Goal: Task Accomplishment & Management: Complete application form

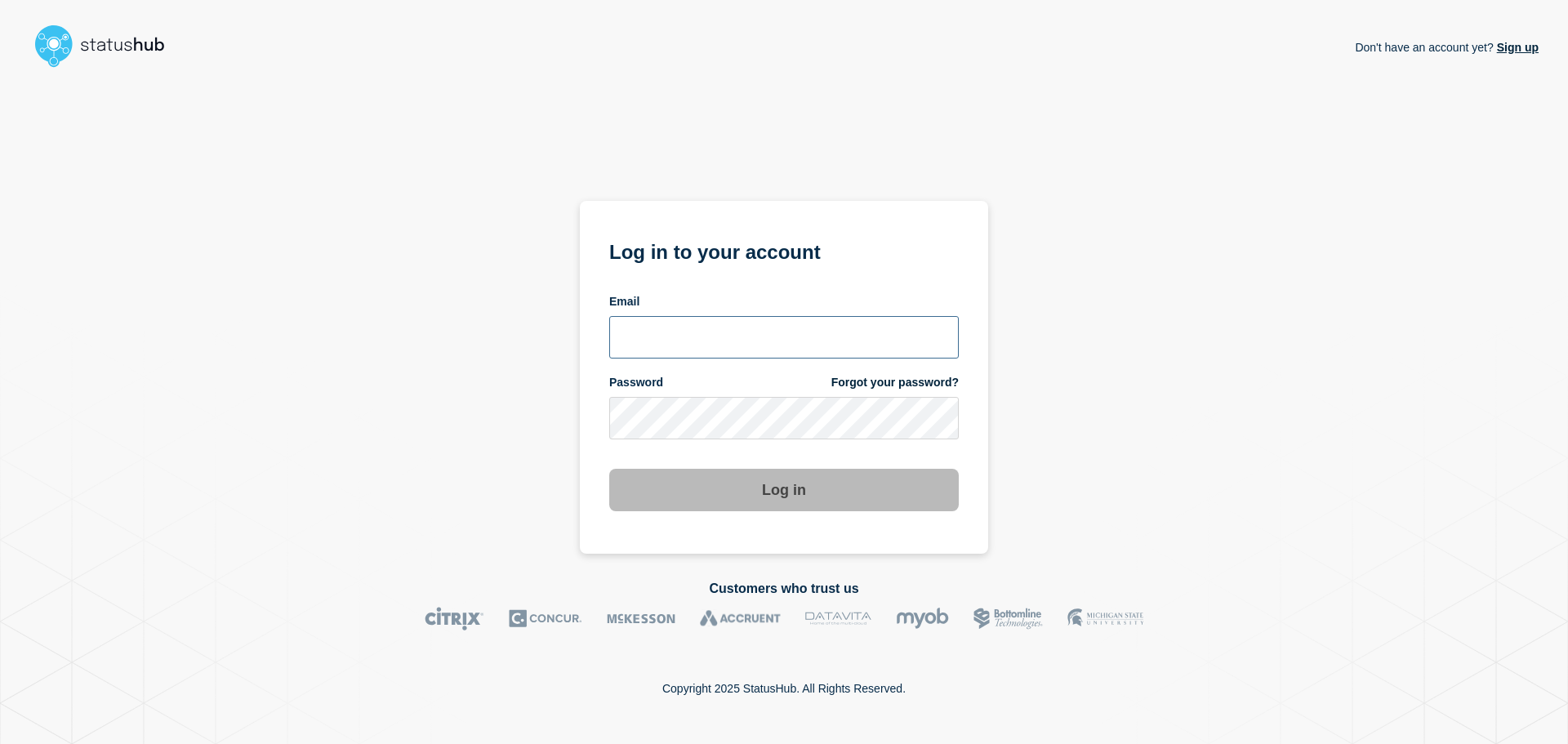
click at [714, 329] on input "email input" at bounding box center [784, 337] width 350 height 42
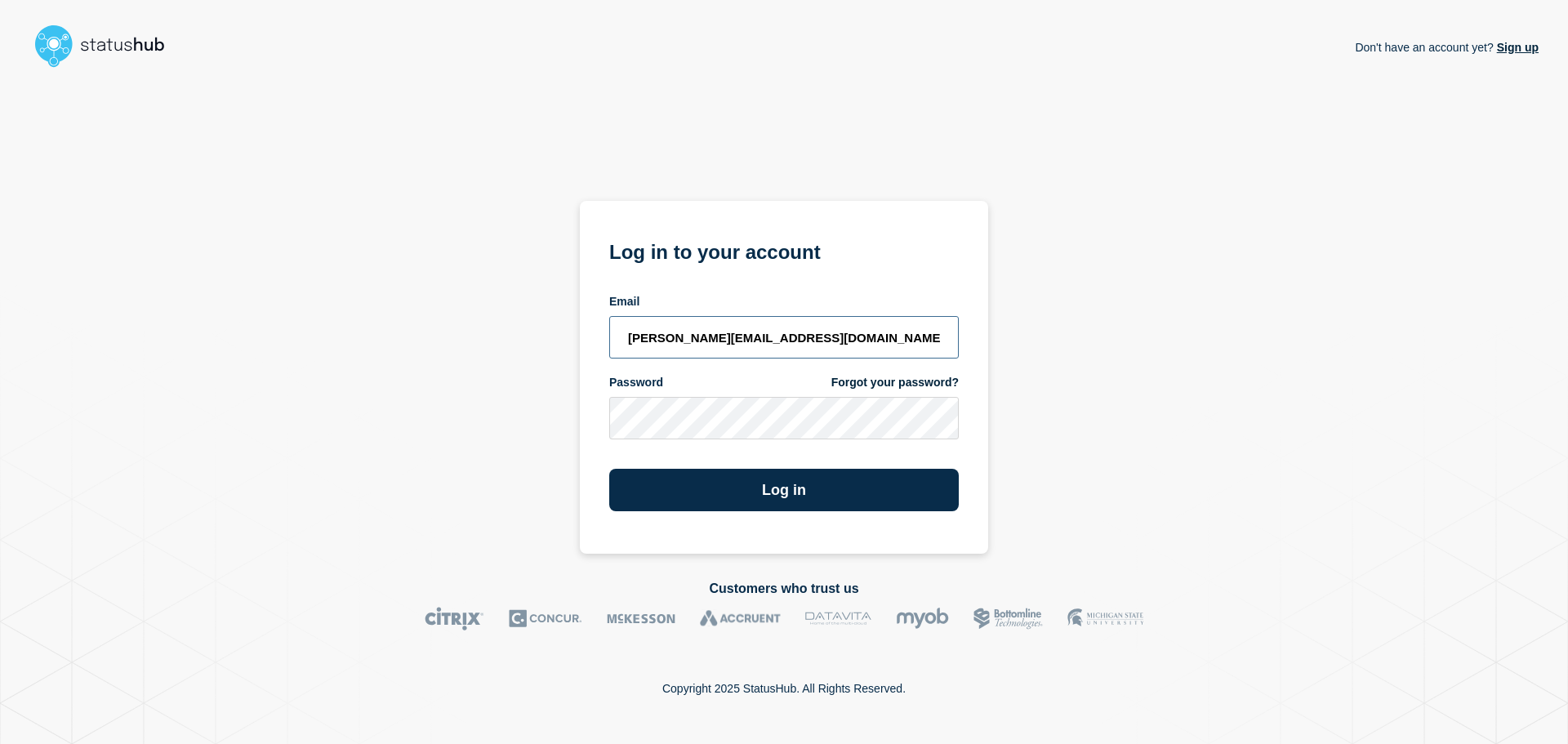
click at [709, 336] on input "[PERSON_NAME][EMAIL_ADDRESS][DOMAIN_NAME]" at bounding box center [784, 337] width 350 height 42
type input "[PERSON_NAME][EMAIL_ADDRESS][DOMAIN_NAME]"
click at [610, 469] on button "Log in" at bounding box center [784, 490] width 350 height 42
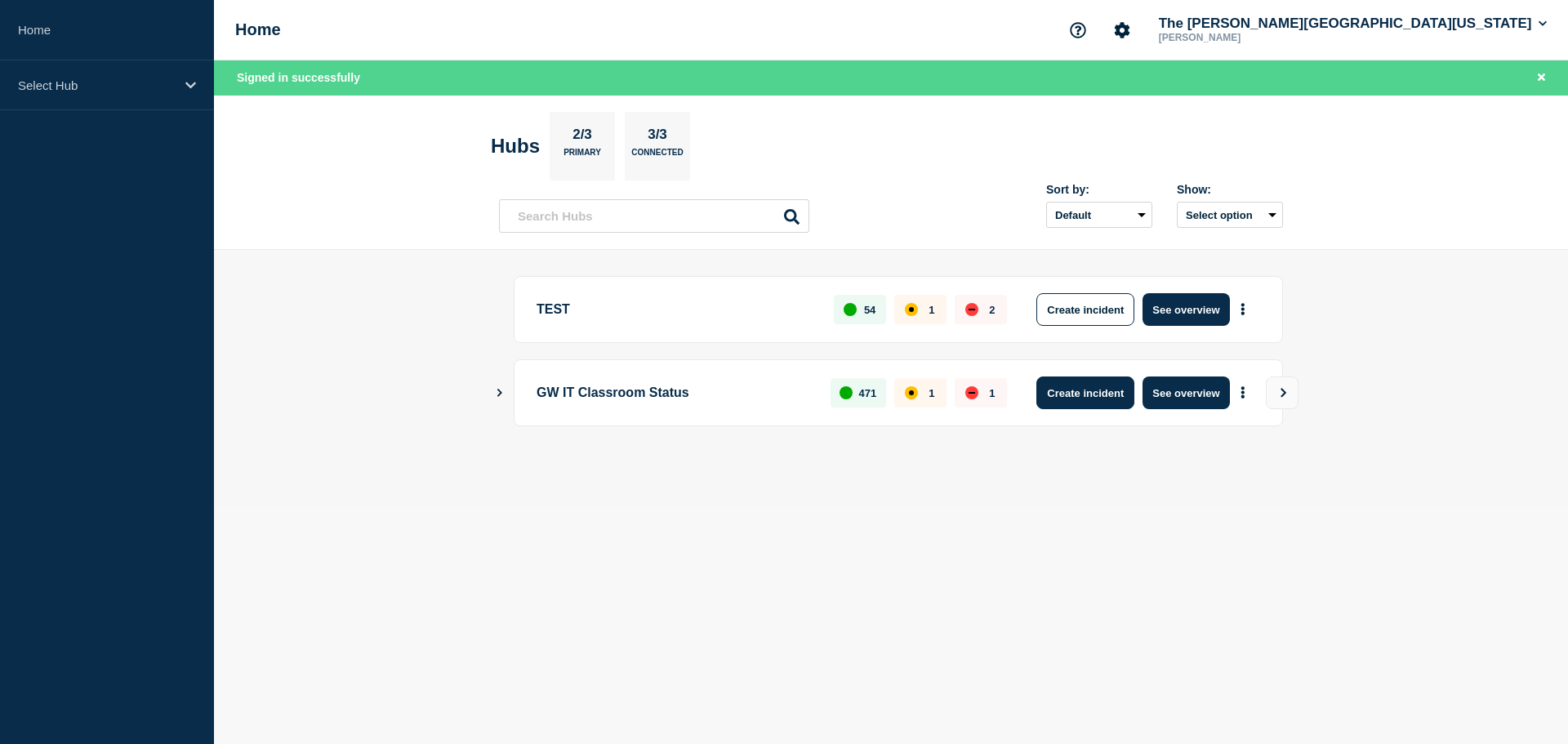
click at [1078, 384] on button "Create incident" at bounding box center [1085, 393] width 98 height 32
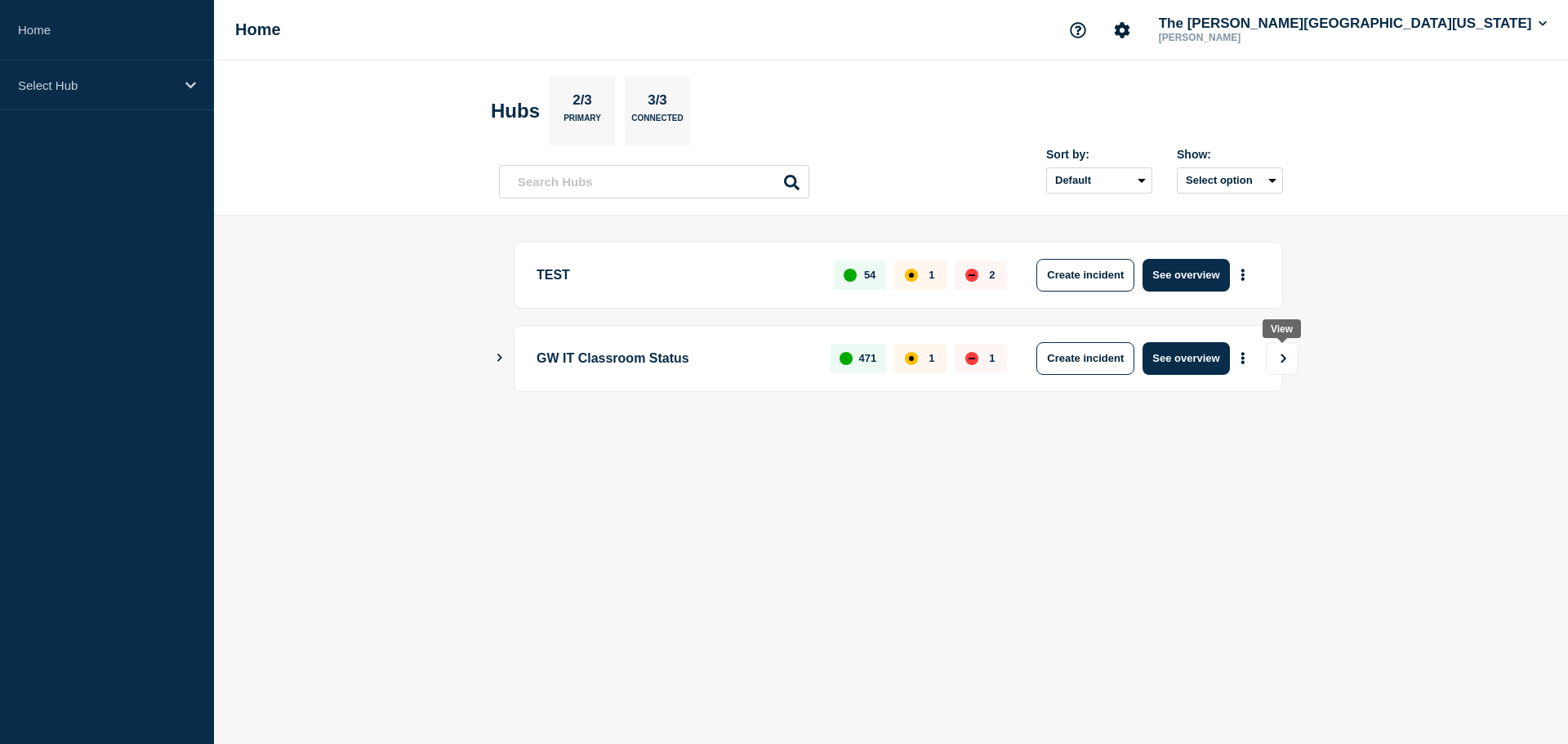
click at [1297, 363] on button "View" at bounding box center [1282, 358] width 32 height 32
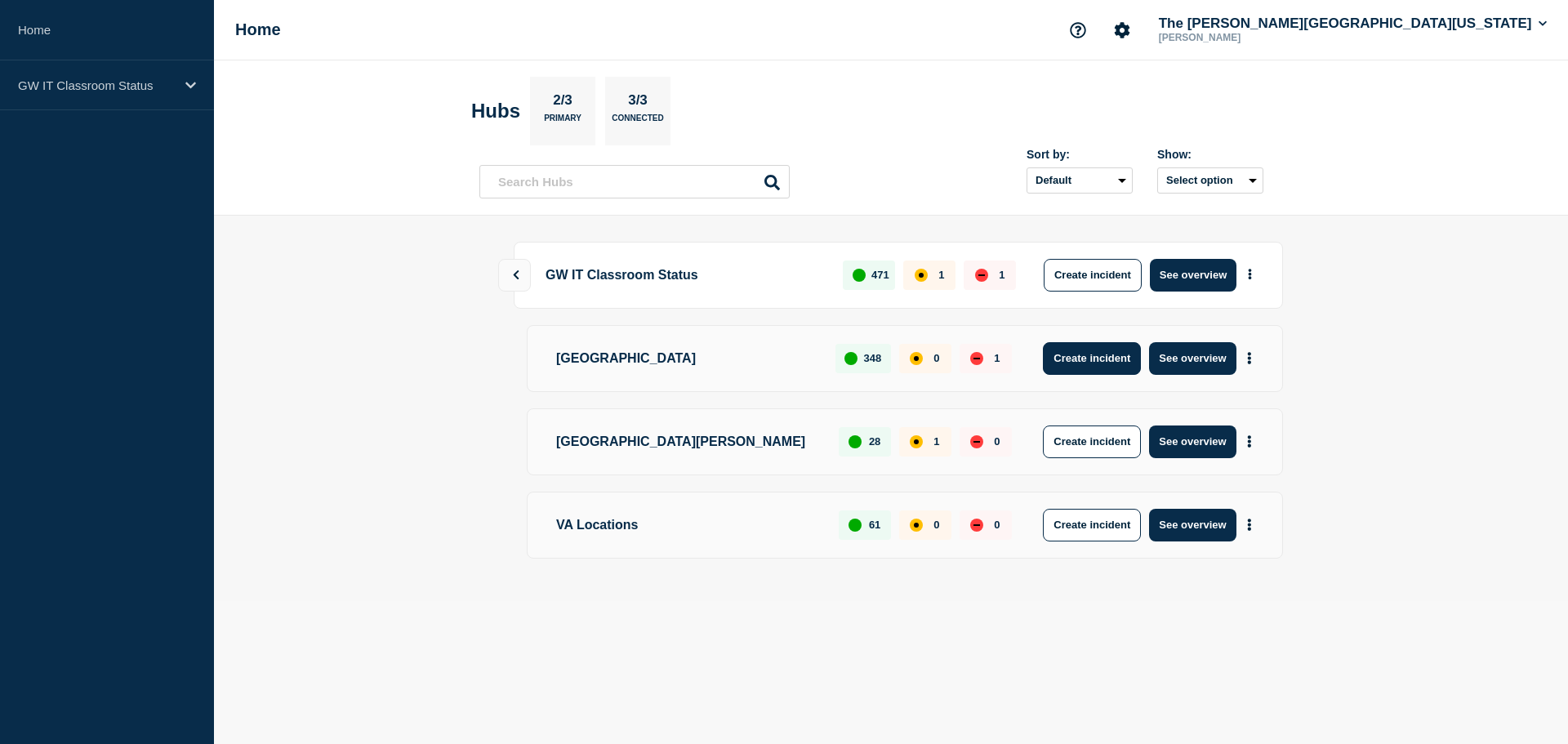
click at [1100, 355] on button "Create incident" at bounding box center [1092, 358] width 98 height 32
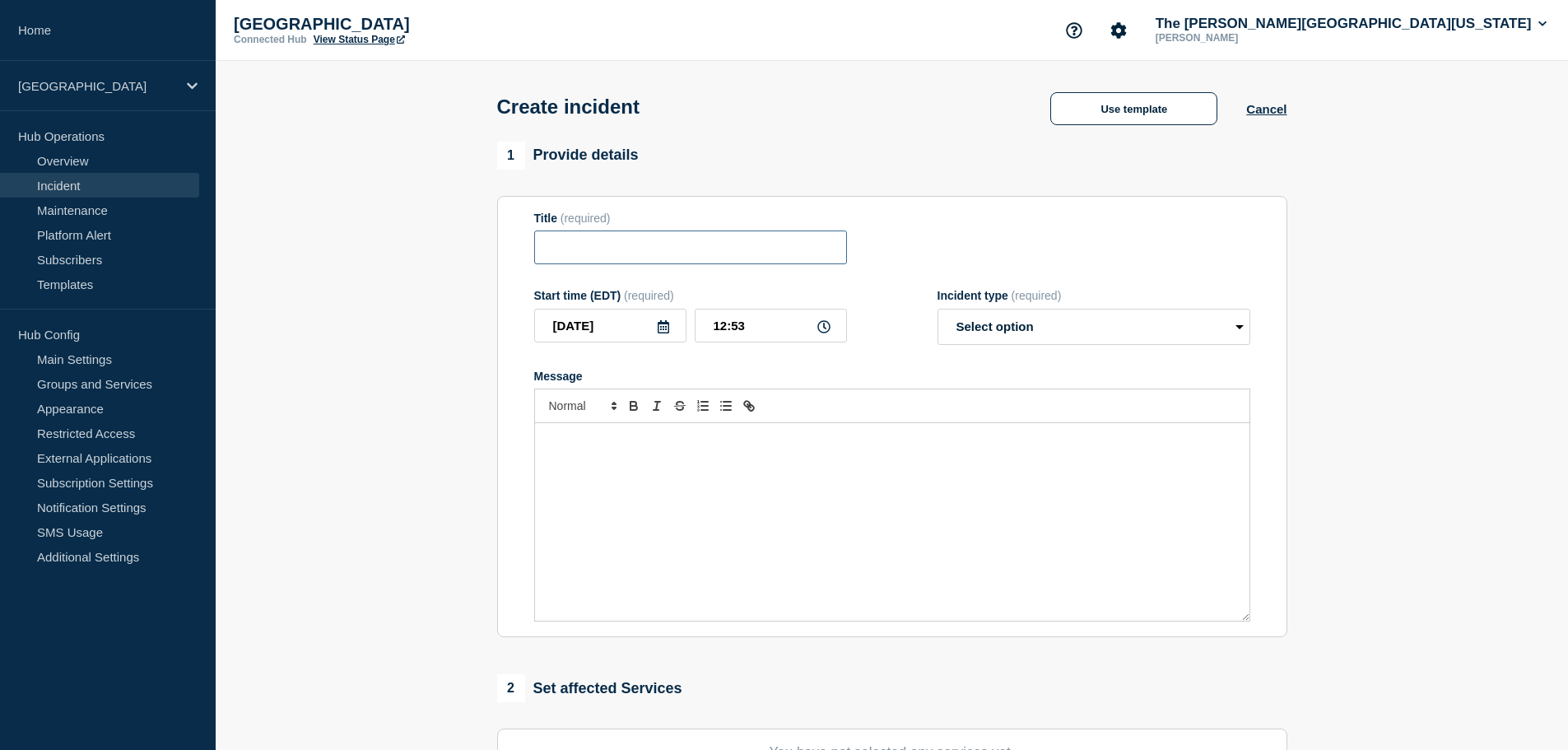
click at [553, 247] on input "Title" at bounding box center [691, 246] width 313 height 34
click at [543, 249] on input "Title" at bounding box center [691, 246] width 313 height 34
click at [1162, 105] on button "Use template" at bounding box center [1135, 109] width 168 height 33
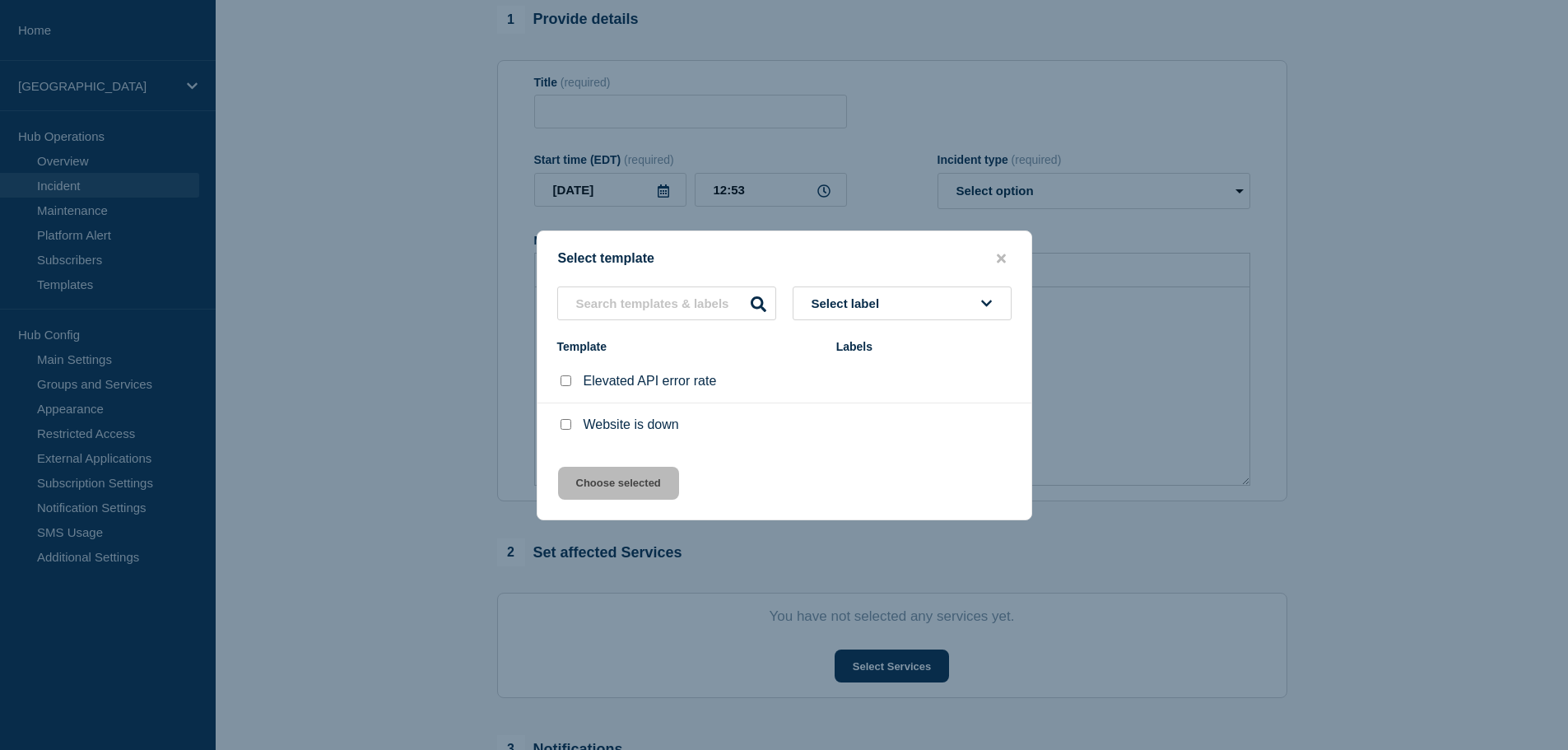
scroll to position [137, 0]
click at [842, 295] on button "Select label" at bounding box center [902, 302] width 219 height 34
click at [704, 302] on input "text" at bounding box center [666, 302] width 219 height 34
click at [1033, 99] on div at bounding box center [784, 375] width 1568 height 750
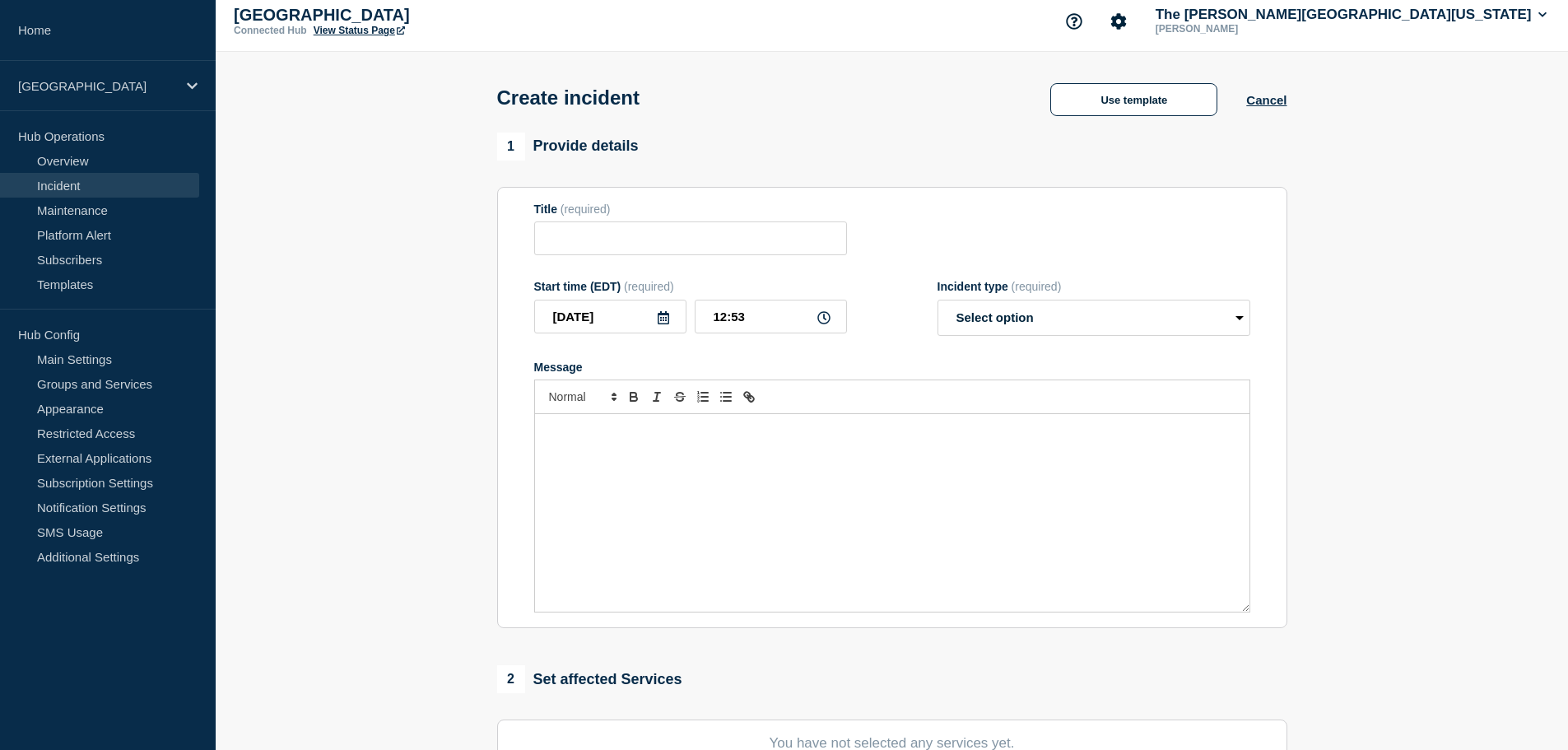
scroll to position [0, 0]
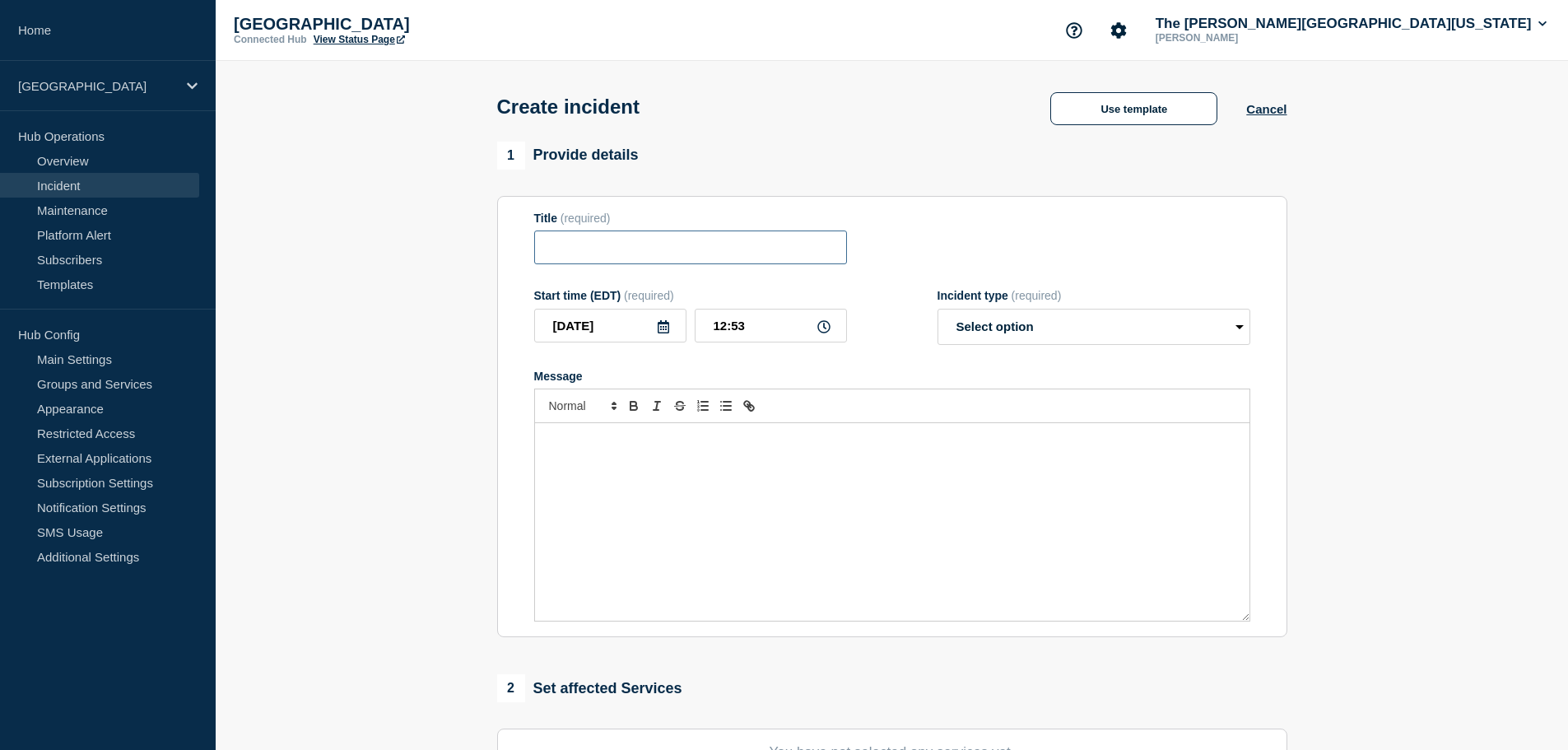
click at [711, 254] on input "Title" at bounding box center [691, 246] width 313 height 34
type input "Milken Hall Room b103 - Classroom PC Issue"
click at [462, 262] on section "1 Provide details Title (required) Milken Hall Room b103 - Classroom PC Issue S…" at bounding box center [892, 612] width 1352 height 943
click at [658, 448] on p "Message" at bounding box center [892, 440] width 690 height 14
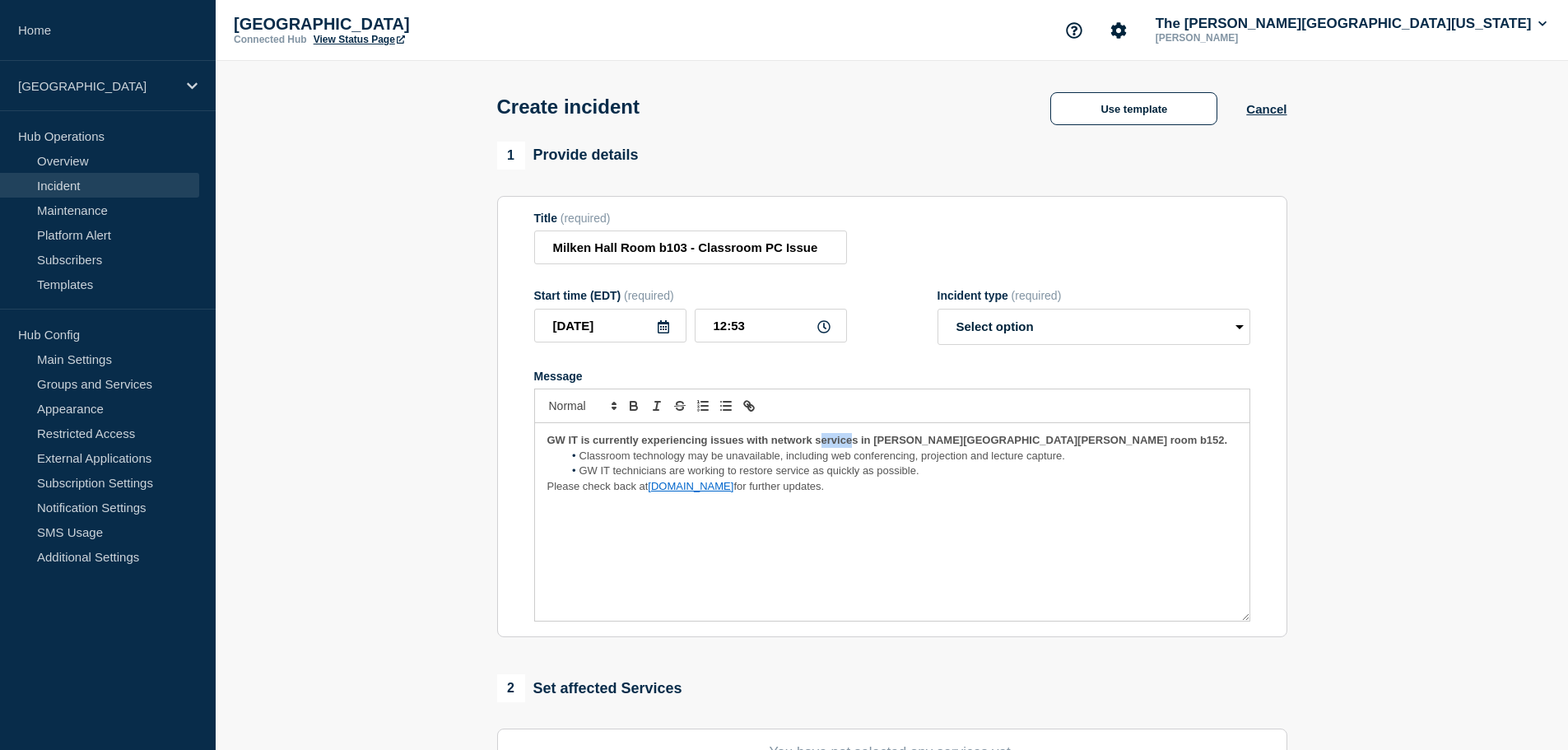
drag, startPoint x: 850, startPoint y: 442, endPoint x: 823, endPoint y: 445, distance: 27.2
click at [823, 445] on strong "GW IT is currently experiencing issues with network services in Flagg Hall room…" at bounding box center [887, 439] width 681 height 13
drag, startPoint x: 857, startPoint y: 444, endPoint x: 771, endPoint y: 444, distance: 86.0
click at [771, 444] on strong "GW IT is currently experiencing issues with network services in Flagg Hall room…" at bounding box center [887, 439] width 681 height 13
drag, startPoint x: 929, startPoint y: 442, endPoint x: 879, endPoint y: 436, distance: 50.4
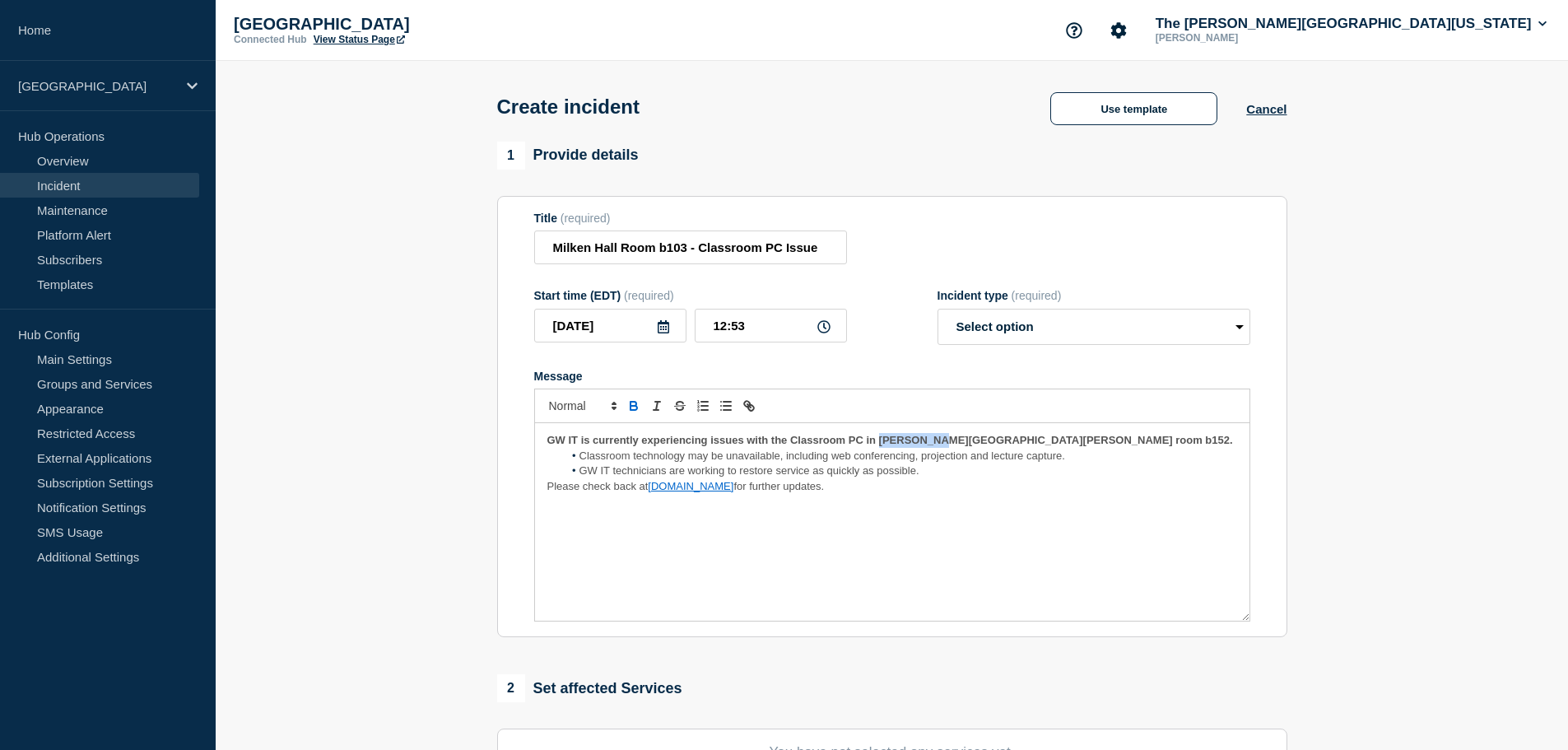
click at [879, 436] on div "GW IT is currently experiencing issues with the Classroom PC in Flagg Hall room…" at bounding box center [893, 521] width 715 height 197
click at [620, 247] on input "Milken Hall Room b103 - Classroom PC Issue" at bounding box center [691, 246] width 313 height 34
type input "Milken Room b103 - Classroom PC Issue"
click at [954, 443] on strong "GW IT is currently experiencing issues with the Classroom PC in Milken room b15…" at bounding box center [760, 439] width 426 height 13
click at [956, 441] on strong "GW IT is currently experiencing issues with the Classroom PC in Milken room b15…" at bounding box center [760, 439] width 426 height 13
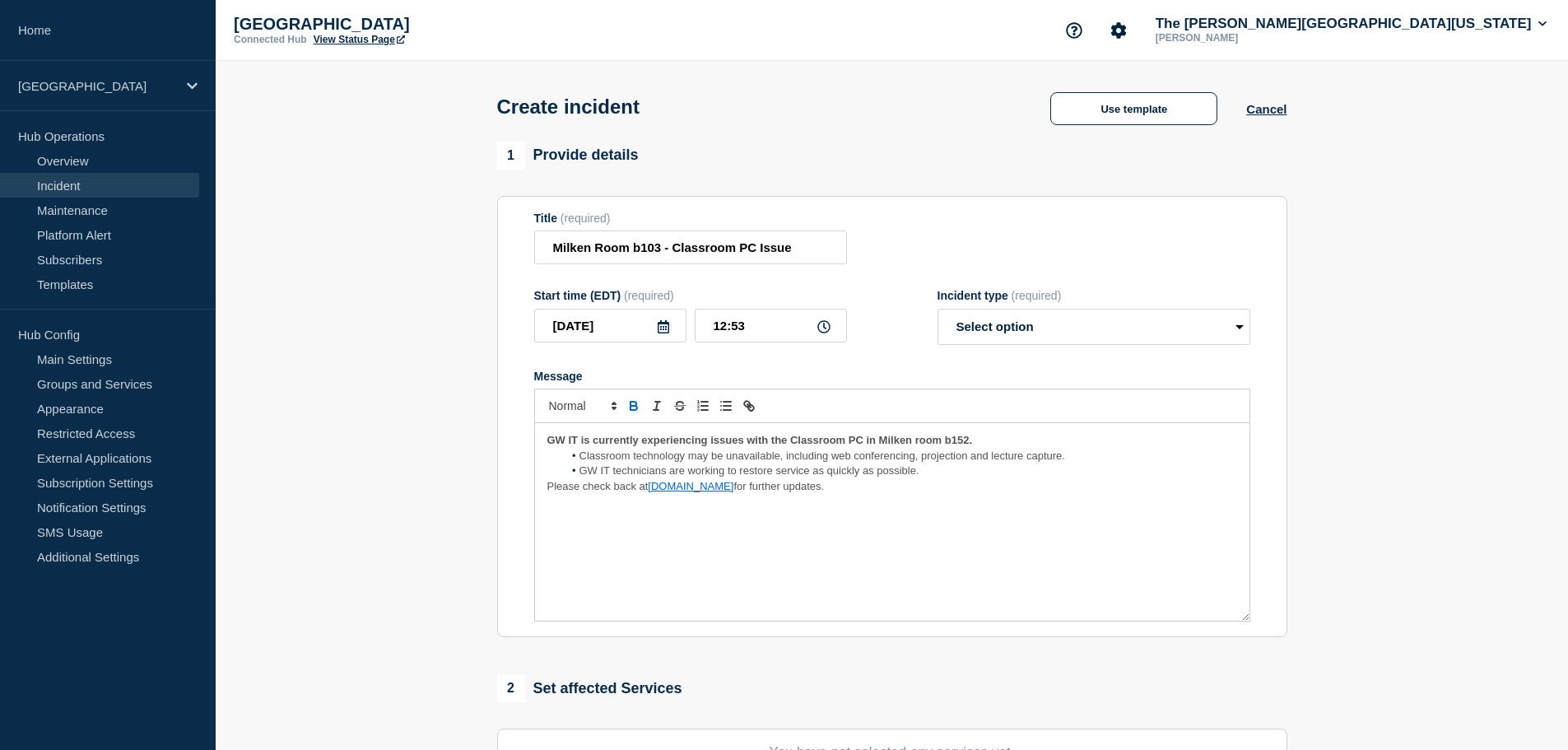
click at [965, 442] on strong "GW IT is currently experiencing issues with the Classroom PC in Milken room b15…" at bounding box center [760, 439] width 426 height 13
click at [967, 442] on strong "GW IT is currently experiencing issues with the Classroom PC in Milken room b15…" at bounding box center [760, 439] width 426 height 13
click at [949, 482] on div "GW IT is currently experiencing issues with the Classroom PC in Milken room b10…" at bounding box center [893, 521] width 715 height 197
click at [944, 478] on li "GW IT technicians are working to restore service as quickly as possible." at bounding box center [901, 470] width 674 height 14
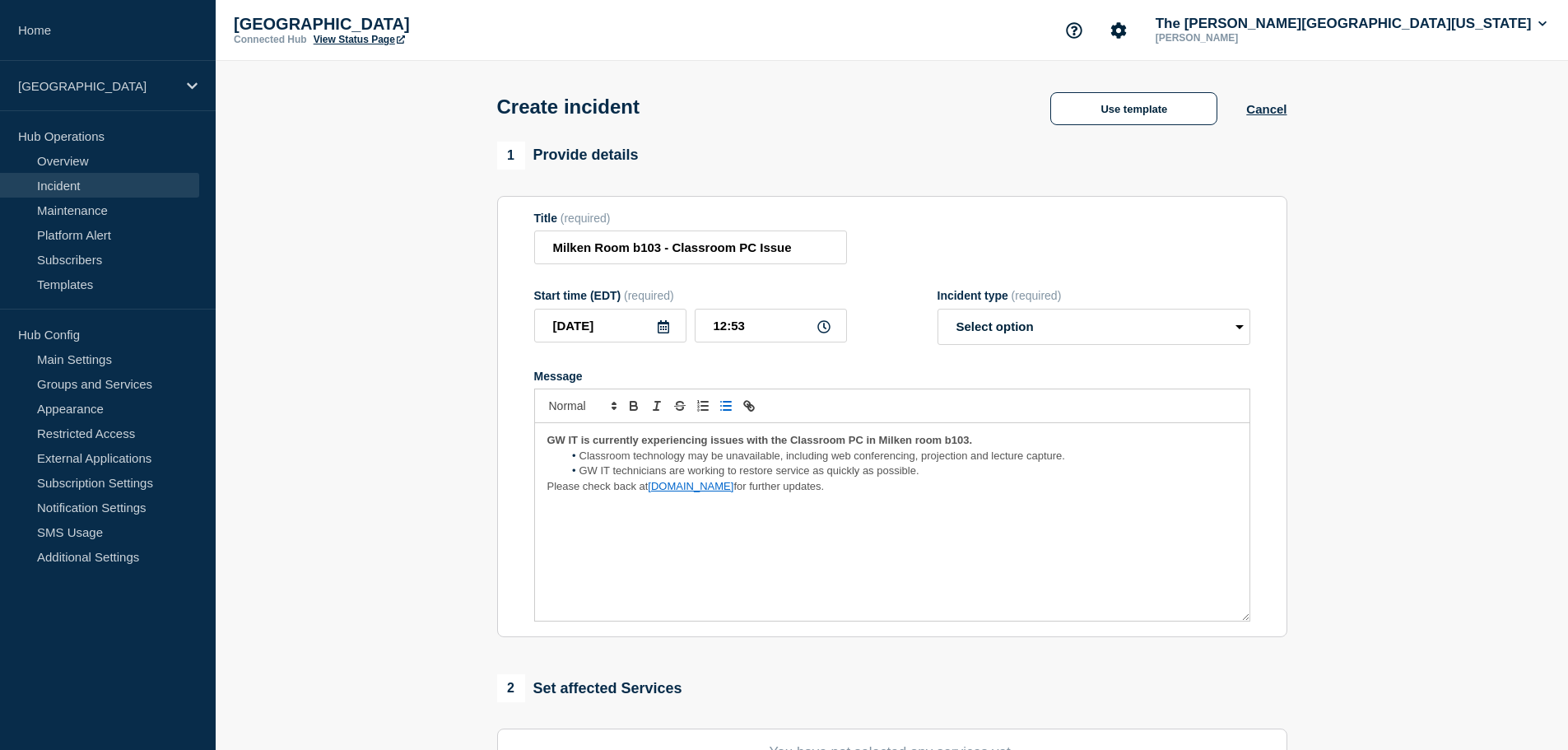
drag, startPoint x: 1086, startPoint y: 459, endPoint x: 653, endPoint y: 456, distance: 433.0
click at [653, 456] on li "Classroom technology may be unavailable, including web conferencing, projection…" at bounding box center [901, 455] width 674 height 14
click at [653, 456] on span "Classroom technology may be unavailable, including web conferencing, projection…" at bounding box center [823, 455] width 485 height 13
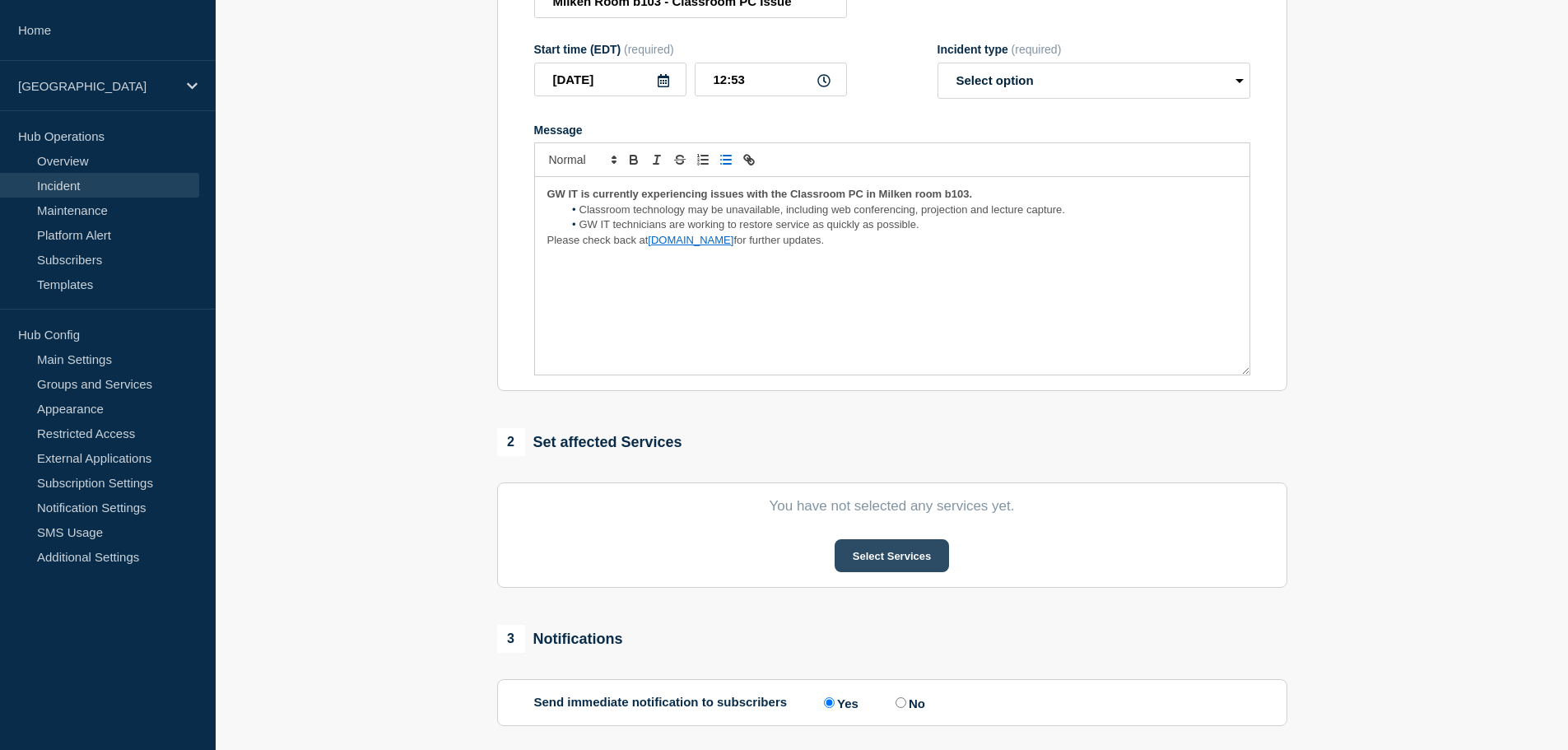
click at [888, 549] on button "Select Services" at bounding box center [892, 556] width 115 height 33
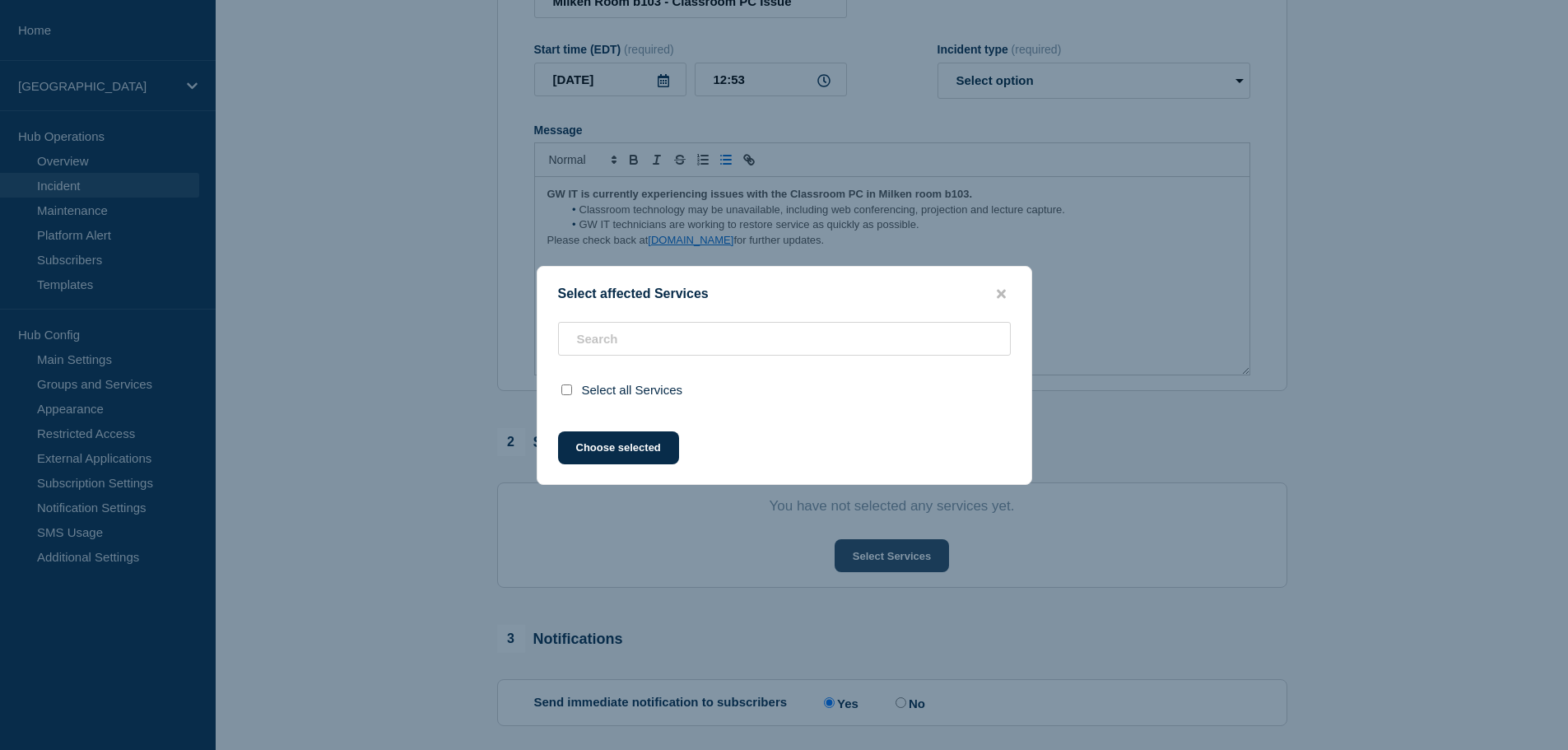
scroll to position [246, 0]
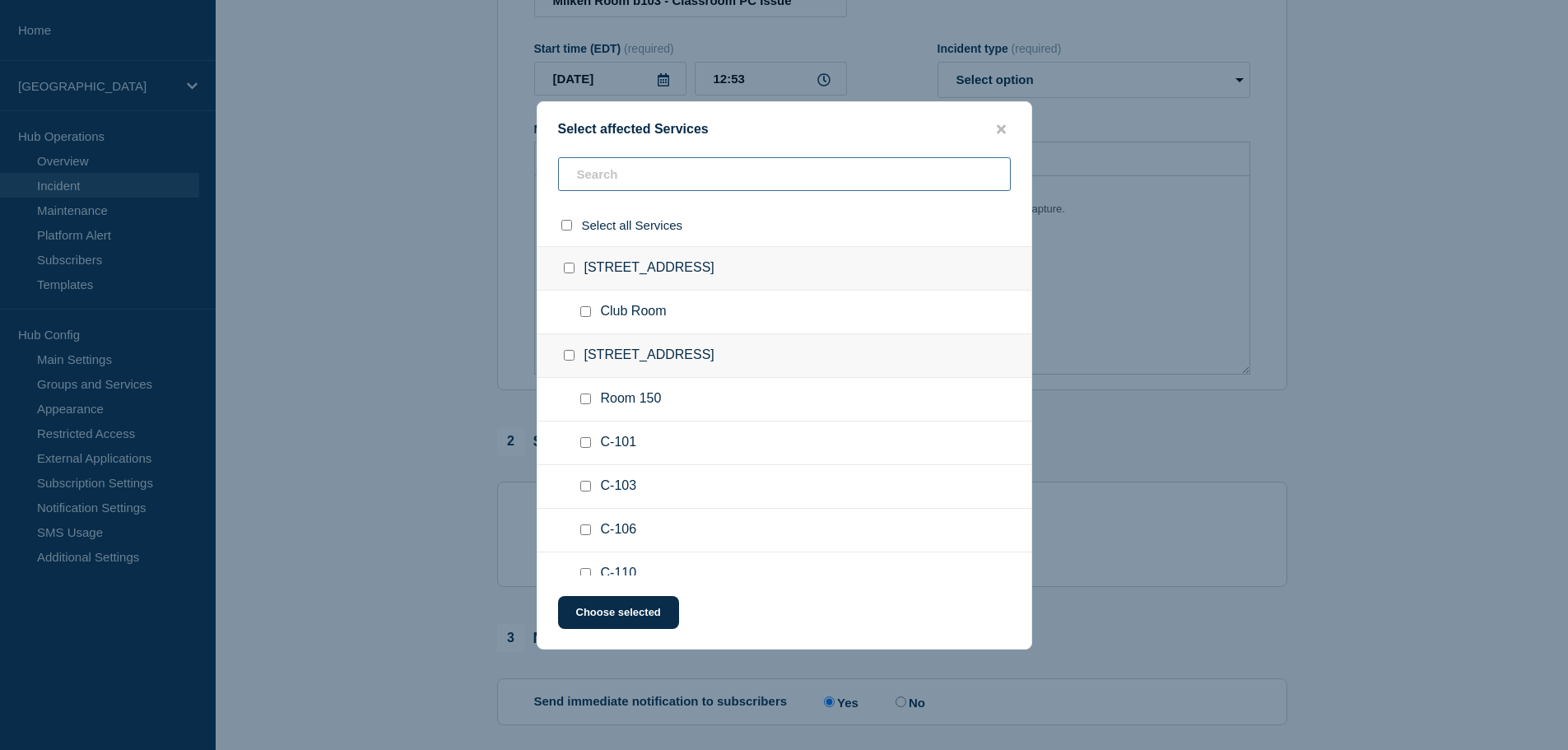
click at [630, 188] on input "text" at bounding box center [785, 173] width 453 height 34
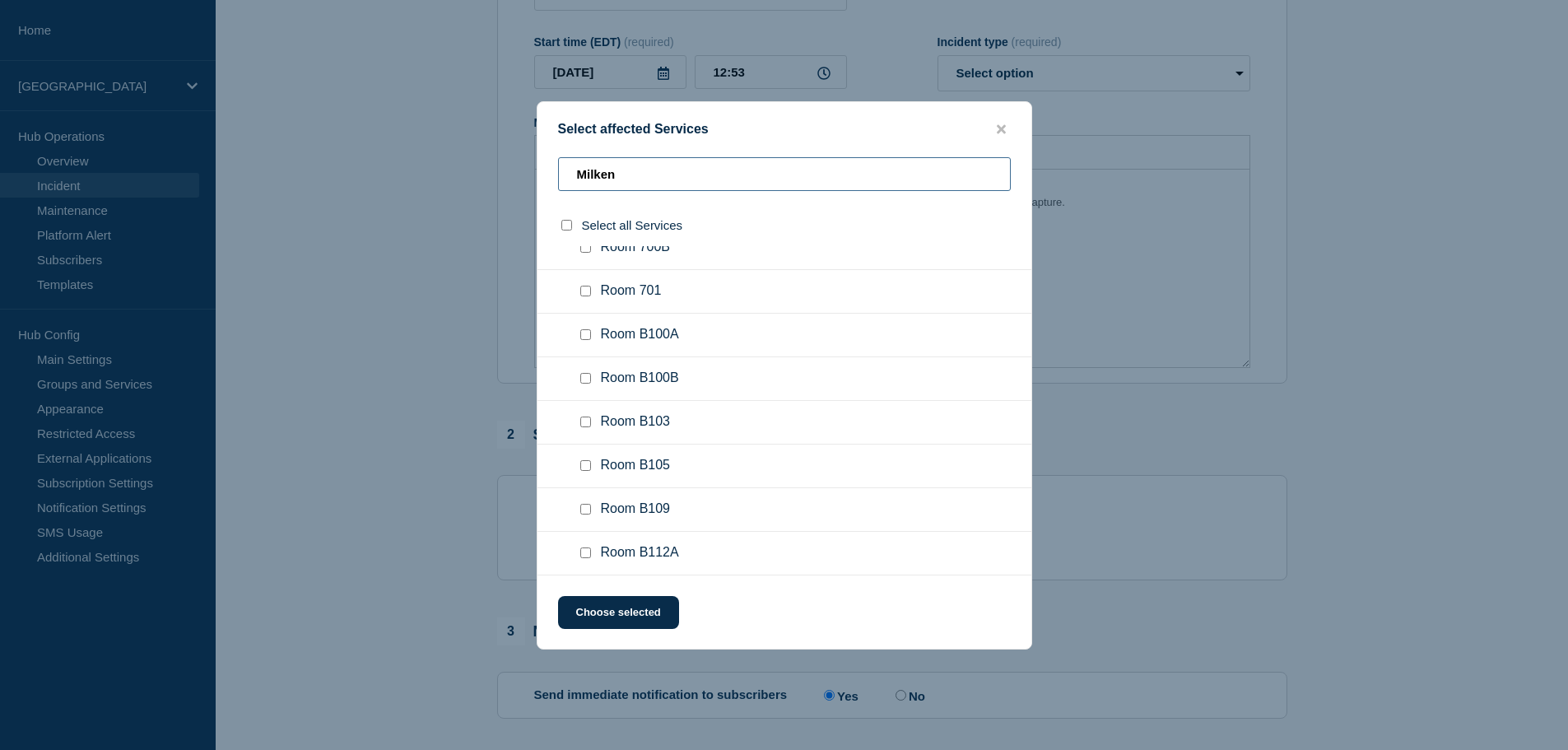
scroll to position [255, 0]
type input "Milken"
click at [590, 426] on input "Room B103 checkbox" at bounding box center [586, 422] width 11 height 11
checkbox input "true"
click at [616, 621] on button "Choose selected" at bounding box center [619, 612] width 121 height 33
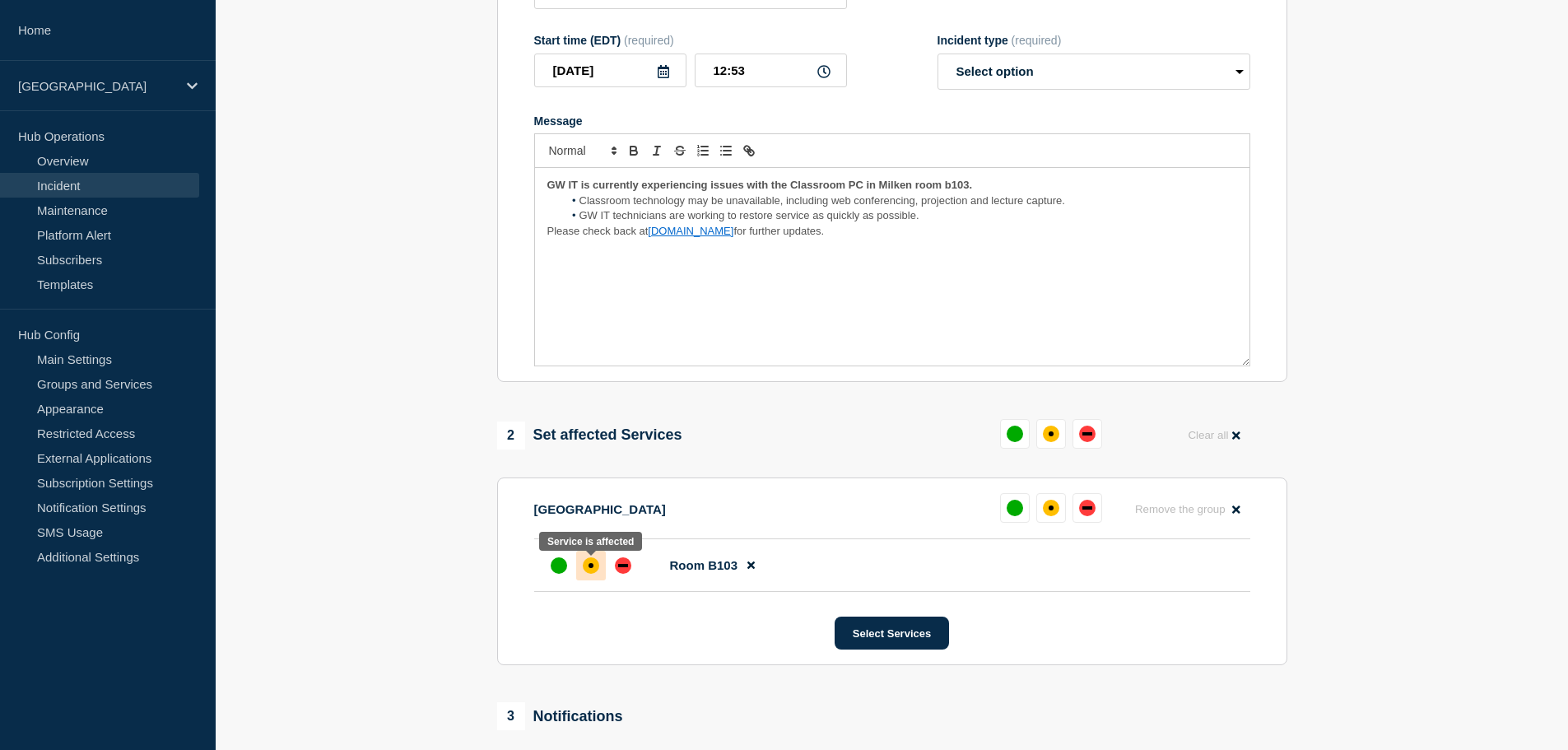
click at [593, 570] on div "affected" at bounding box center [590, 565] width 16 height 16
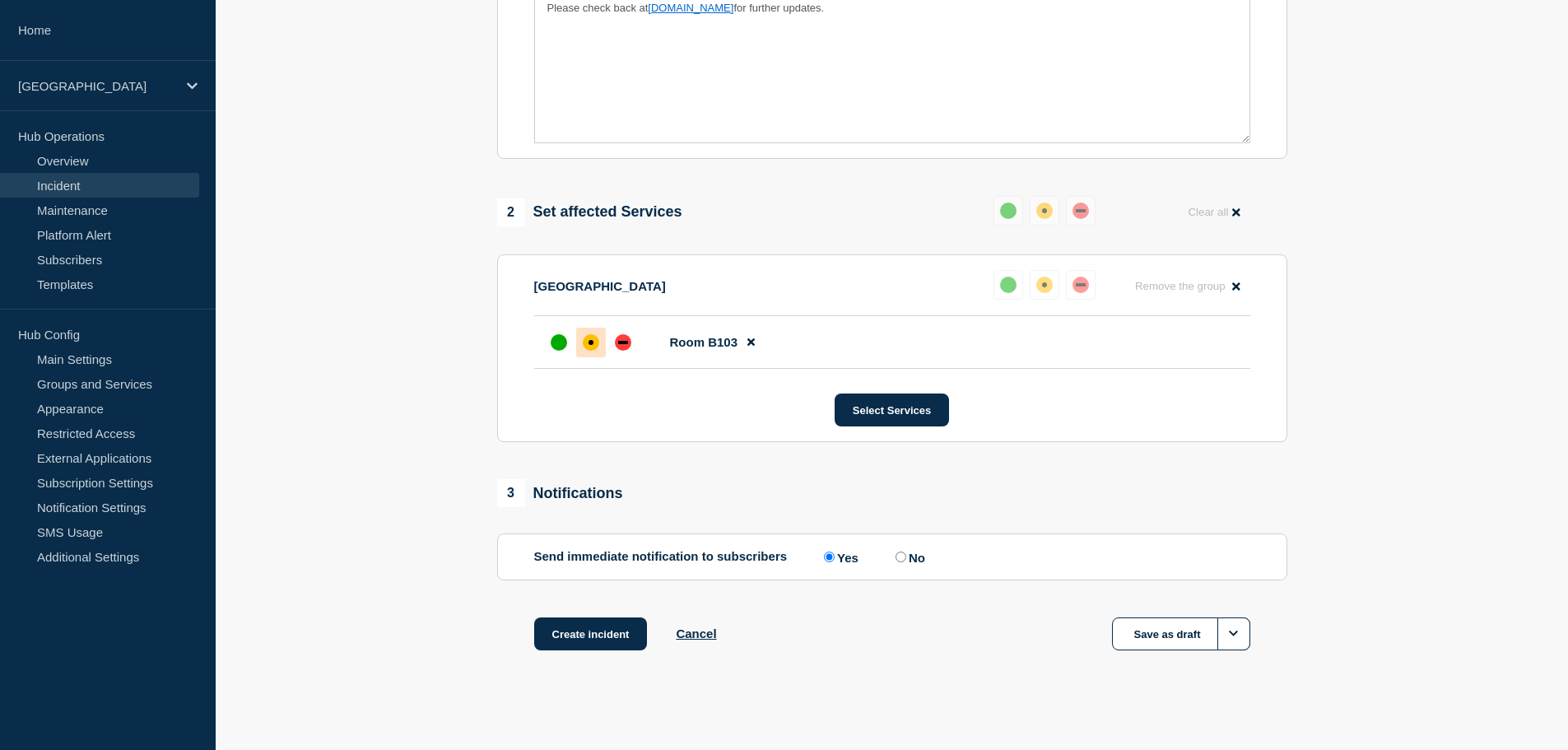
scroll to position [490, 0]
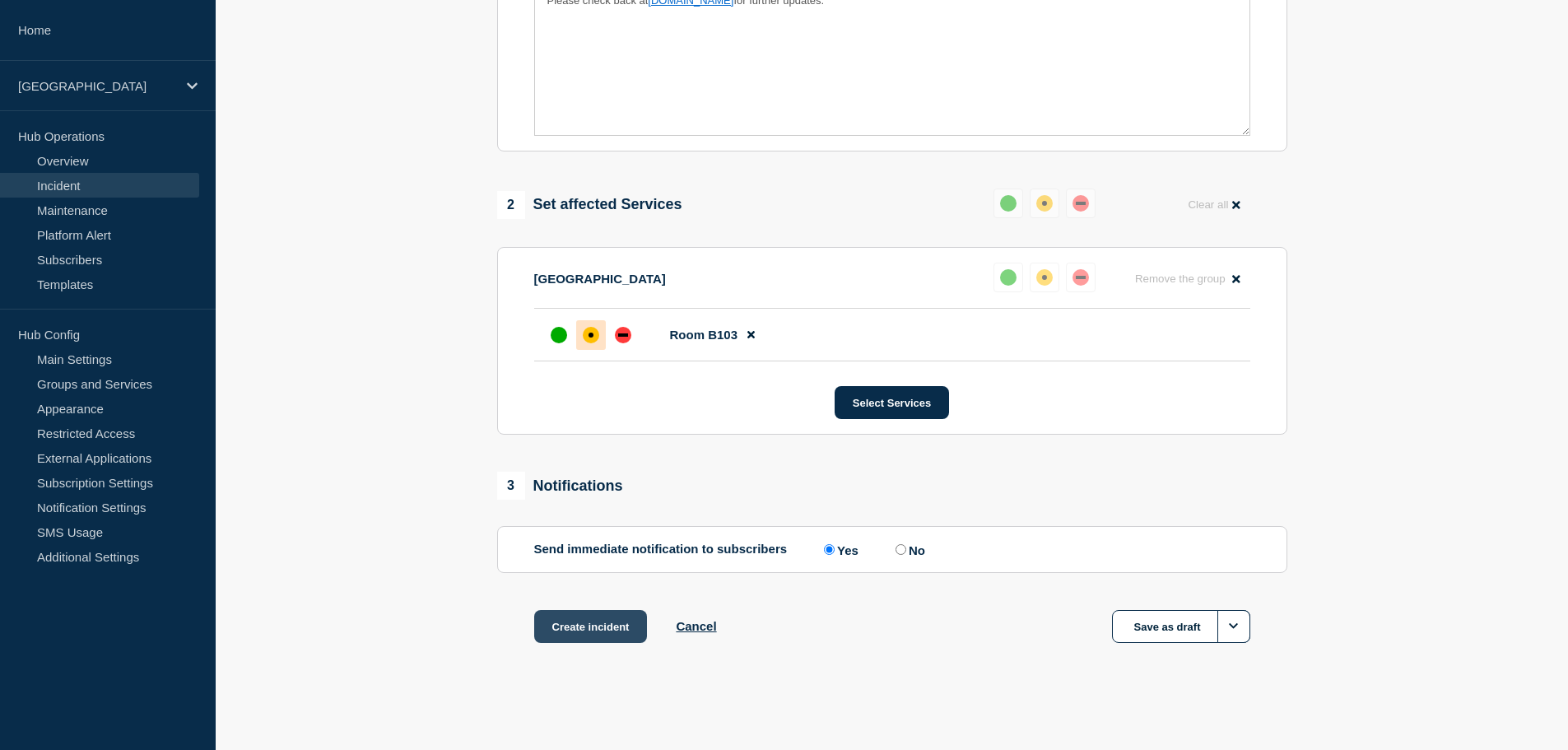
click at [582, 627] on button "Create incident" at bounding box center [591, 626] width 114 height 33
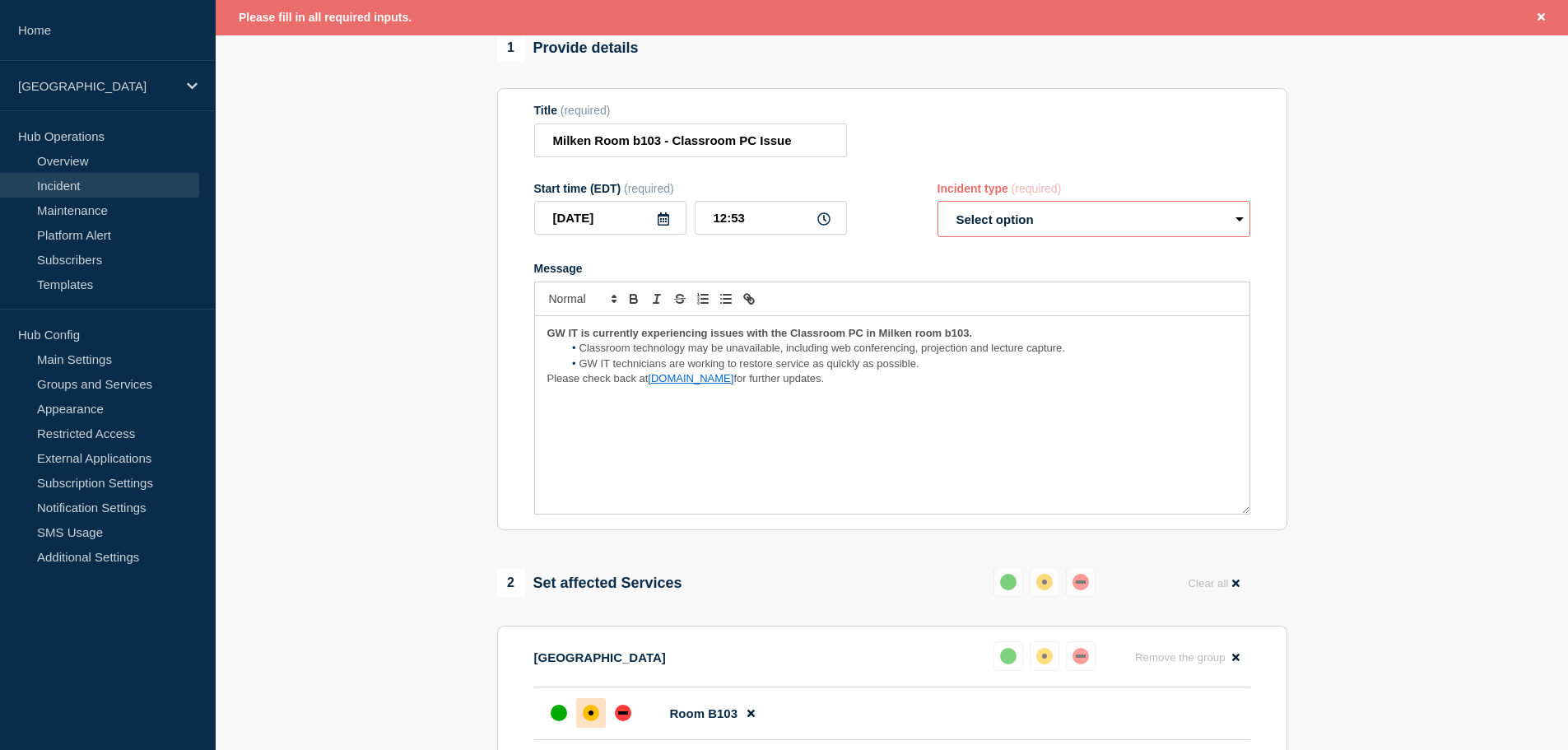
scroll to position [141, 0]
click at [1032, 222] on select "Select option Investigating Identified Monitoring" at bounding box center [1094, 220] width 313 height 37
click at [1024, 219] on select "Select option Investigating Identified Monitoring" at bounding box center [1094, 220] width 313 height 37
select select "identified"
click at [938, 207] on select "Select option Investigating Identified Monitoring" at bounding box center [1094, 220] width 313 height 37
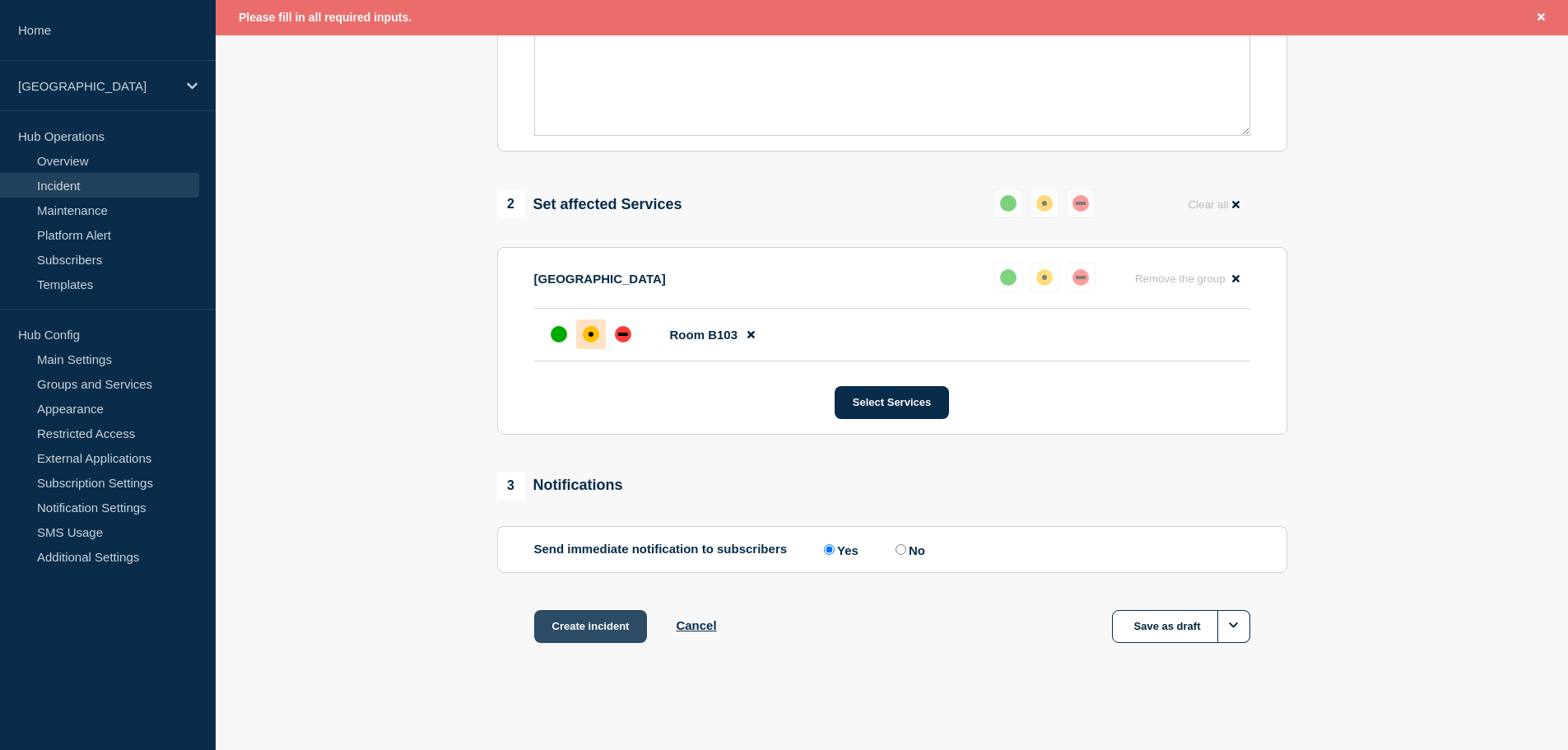
click at [573, 623] on button "Create incident" at bounding box center [591, 626] width 114 height 33
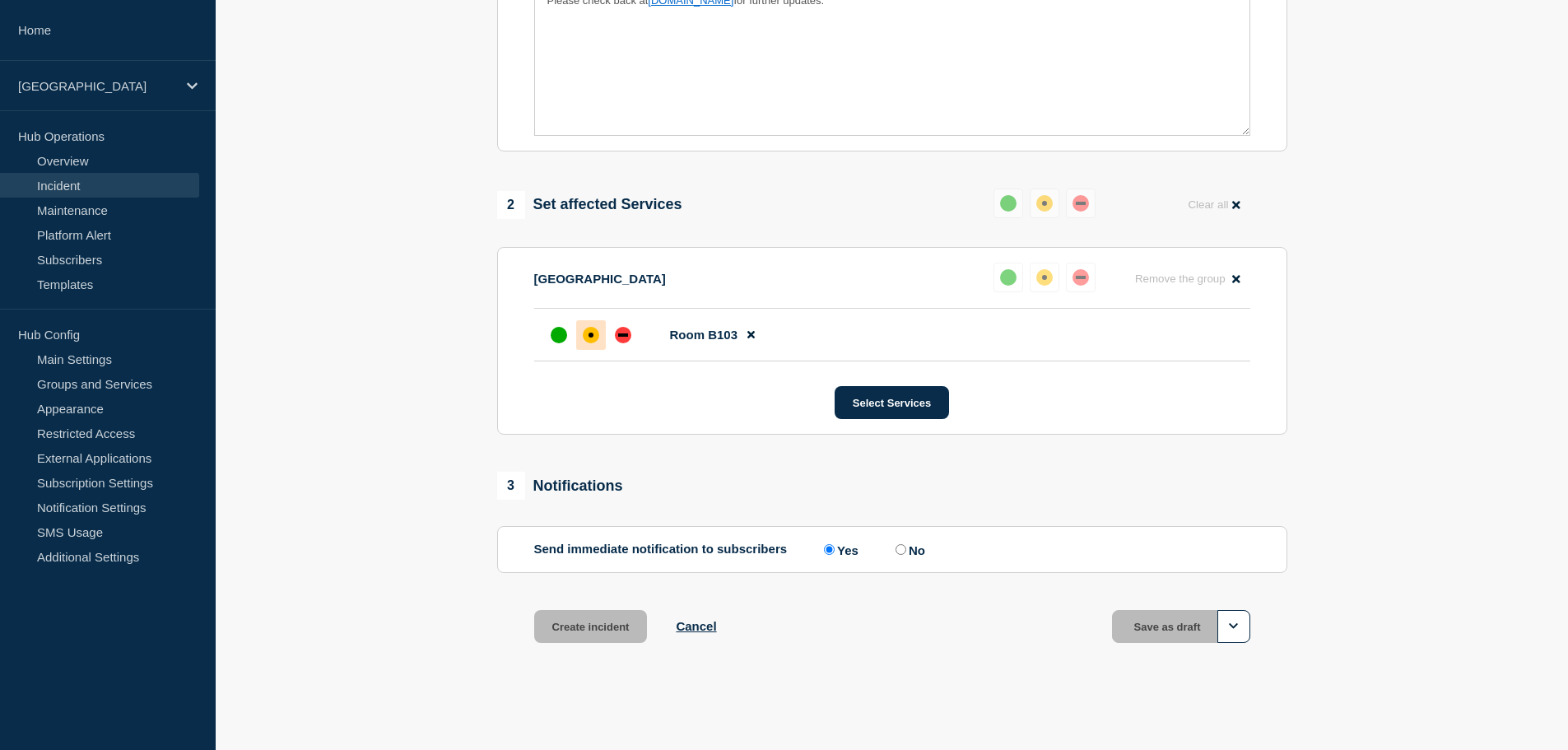
scroll to position [525, 0]
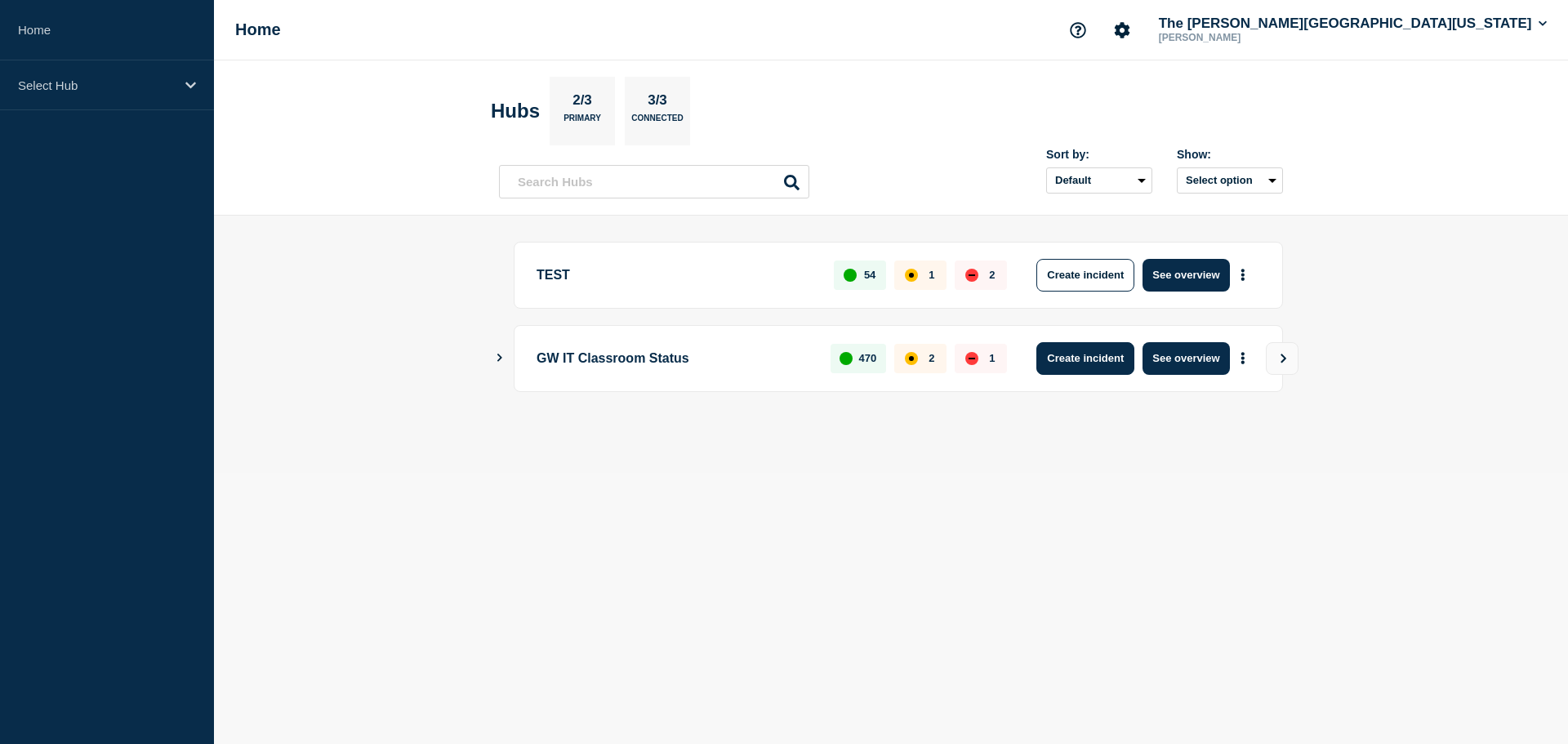
click at [1088, 364] on button "Create incident" at bounding box center [1085, 358] width 98 height 32
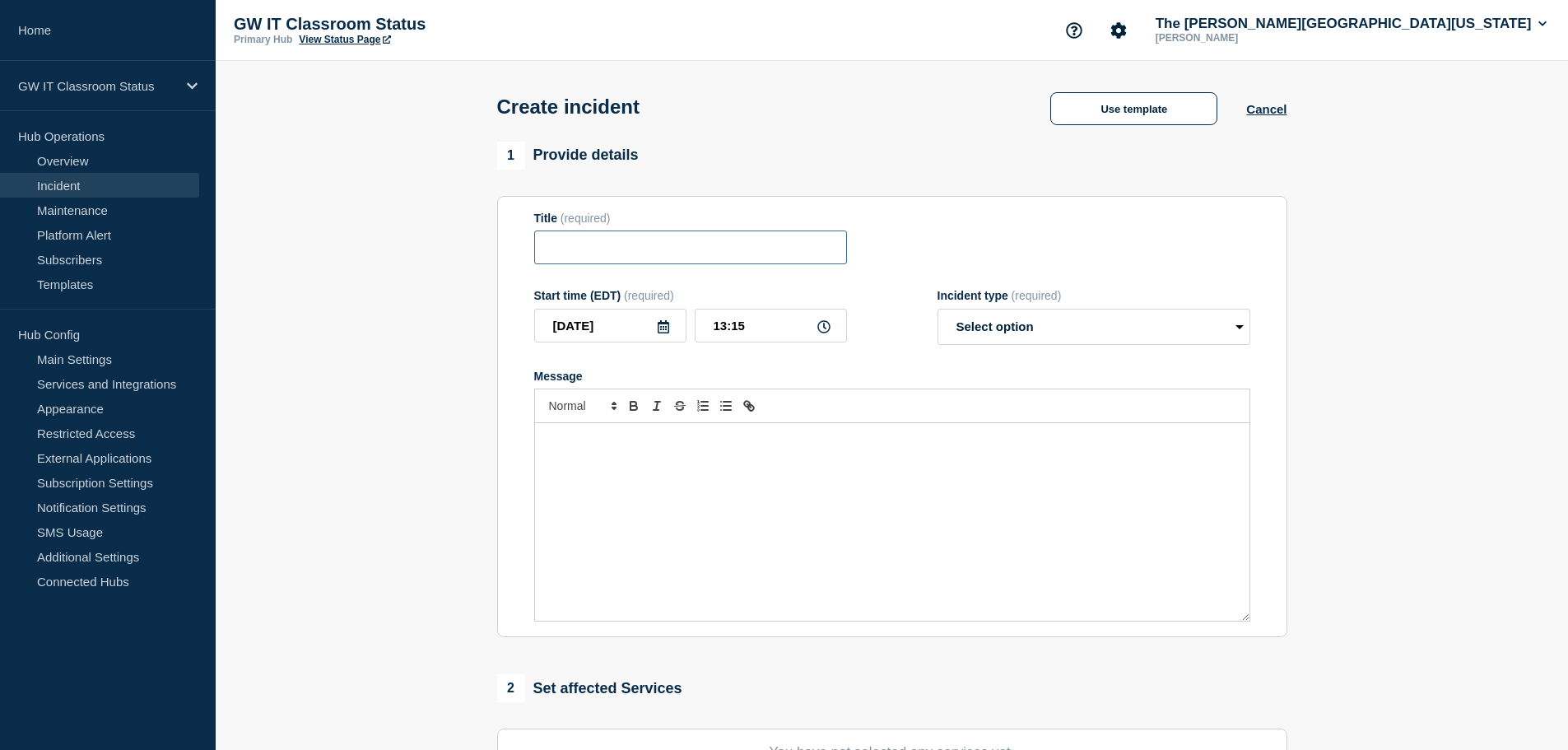
click at [587, 252] on input "Title" at bounding box center [691, 246] width 313 height 34
type input "[PERSON_NAME][GEOGRAPHIC_DATA] 353 - Zoom Issue"
click at [1154, 328] on select "Select option Investigating Identified Monitoring" at bounding box center [1094, 327] width 313 height 37
select select "investigating"
click at [938, 312] on select "Select option Investigating Identified Monitoring" at bounding box center [1094, 327] width 313 height 37
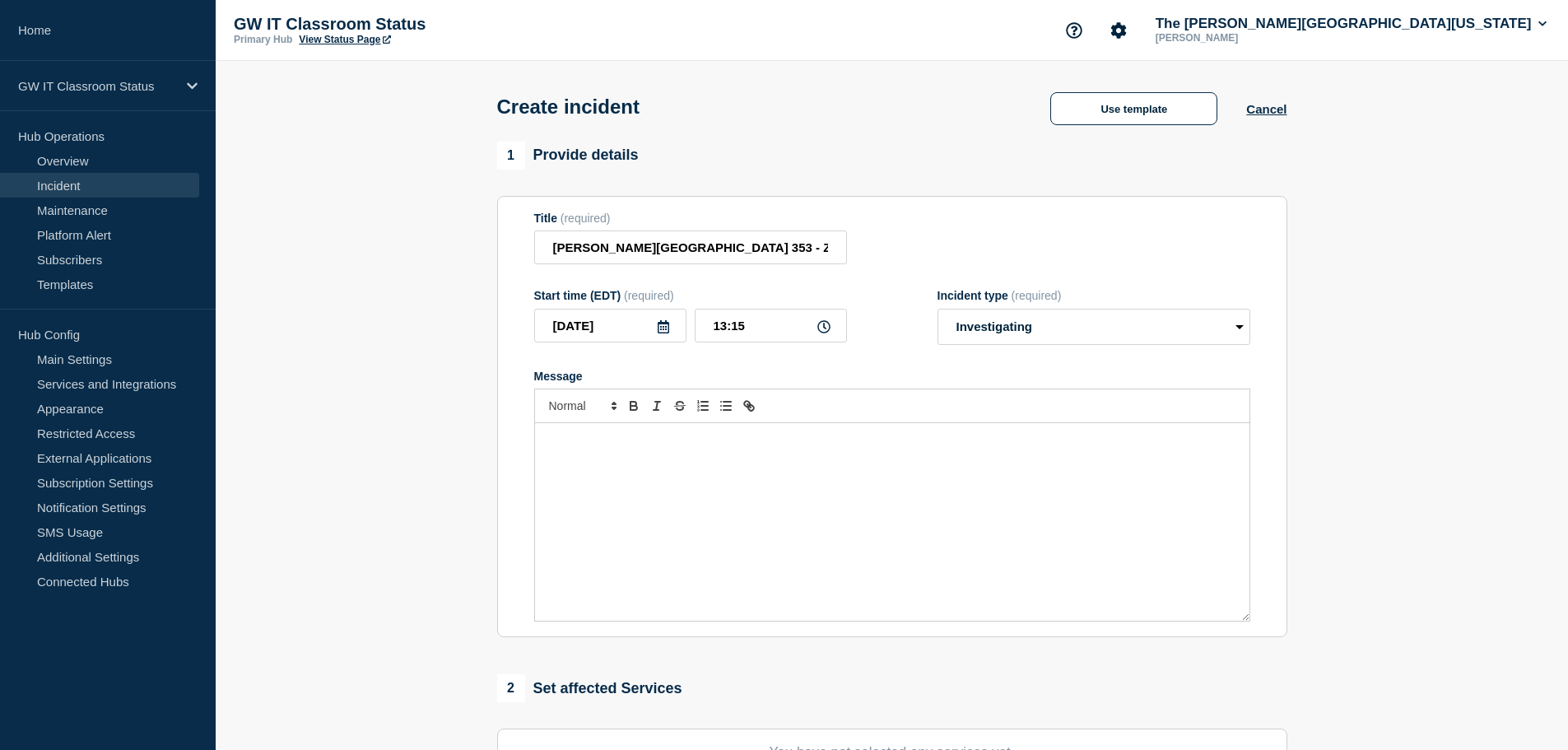
click at [677, 448] on p "Message" at bounding box center [892, 440] width 690 height 14
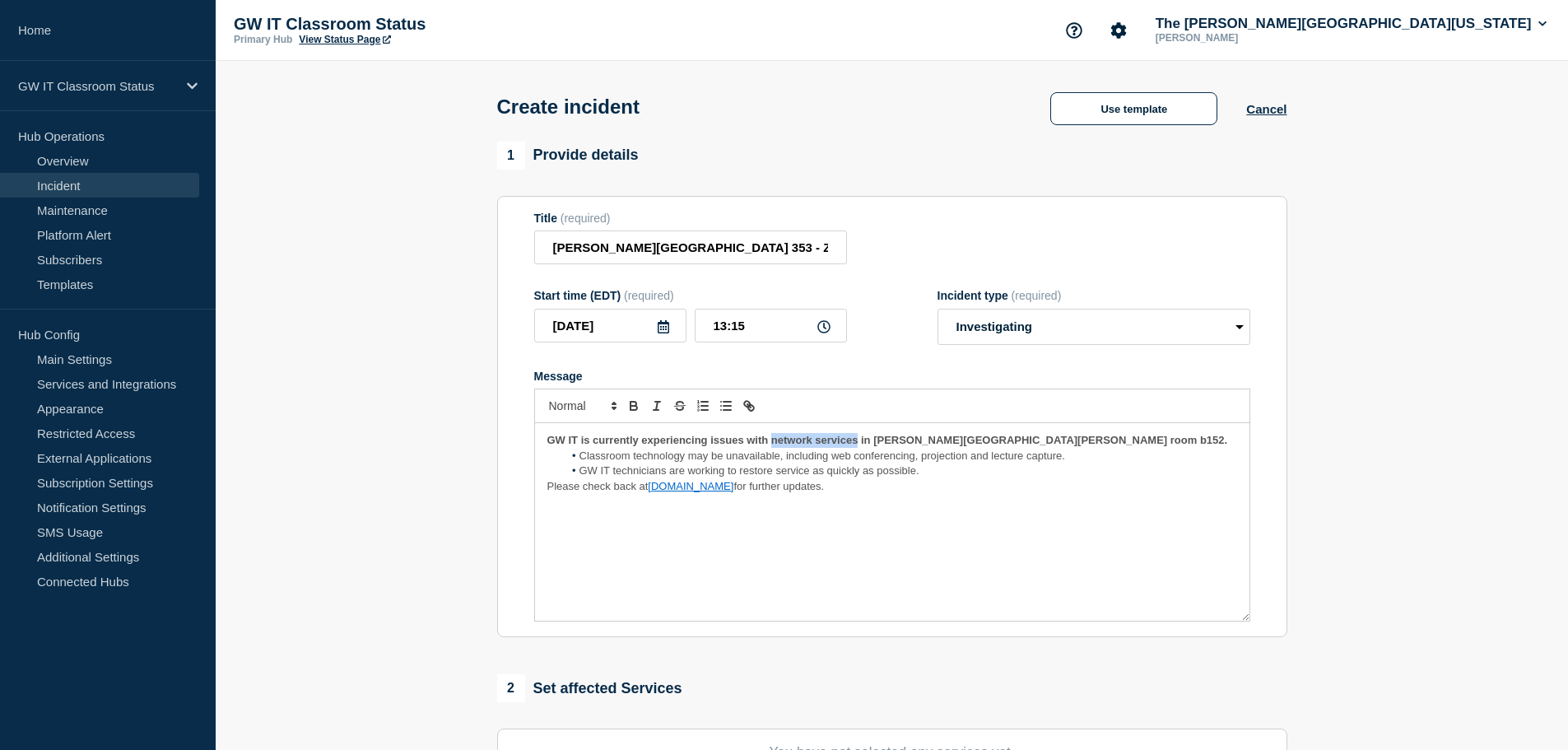
drag, startPoint x: 856, startPoint y: 445, endPoint x: 778, endPoint y: 441, distance: 78.1
click at [775, 445] on strong "GW IT is currently experiencing issues with network services in Flagg Hall room…" at bounding box center [887, 439] width 681 height 13
drag, startPoint x: 902, startPoint y: 441, endPoint x: 876, endPoint y: 438, distance: 26.2
click at [876, 438] on strong "GW IT is currently experiencing issues with the USB Interface in Flagg Hall roo…" at bounding box center [832, 439] width 571 height 13
drag, startPoint x: 992, startPoint y: 441, endPoint x: 973, endPoint y: 437, distance: 19.4
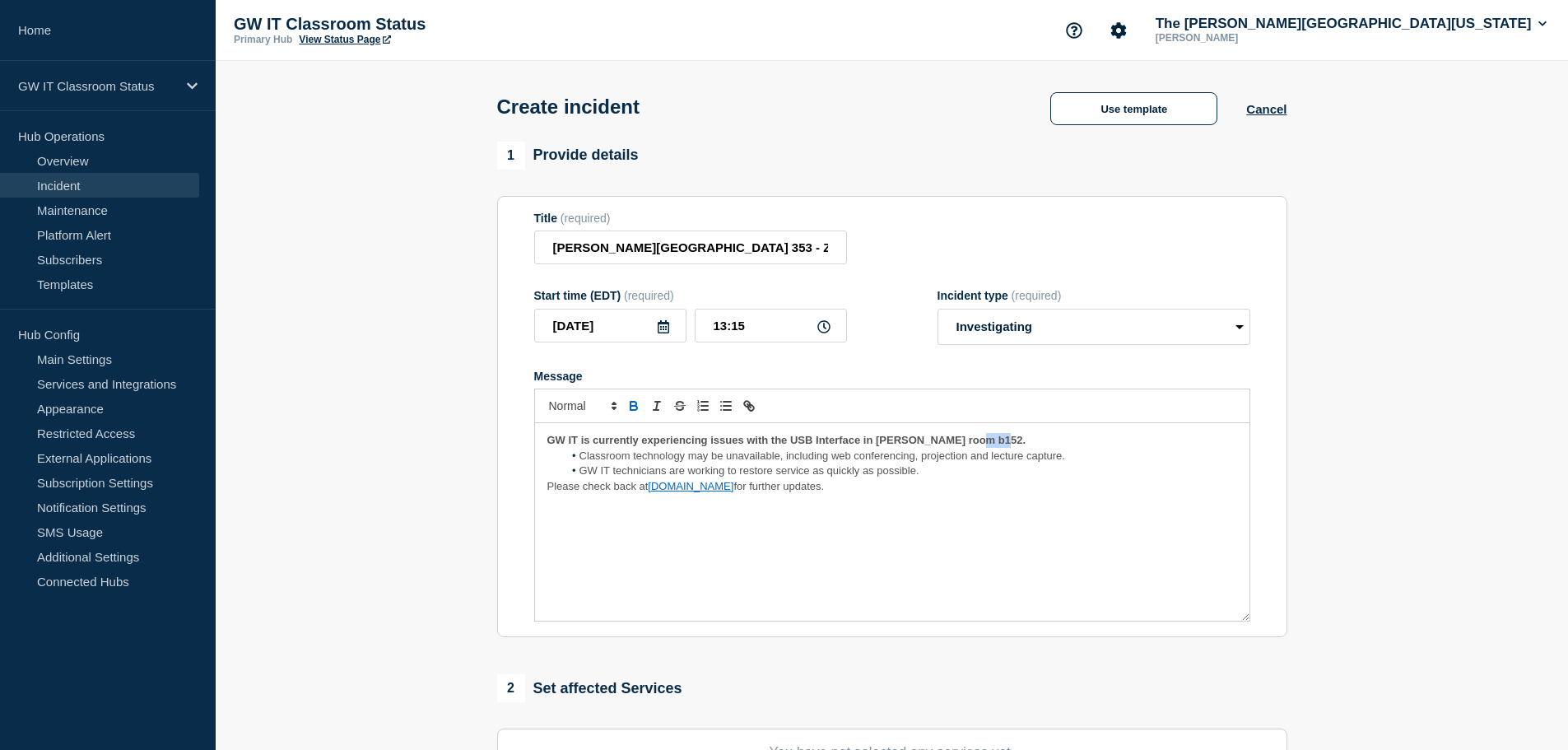
click at [973, 437] on p "GW IT is currently experiencing issues with the USB Interface in Monroe Hall ro…" at bounding box center [892, 440] width 690 height 14
click at [910, 561] on div "GW IT is currently experiencing issues with the USB Interface in Monroe Hall ro…" at bounding box center [893, 521] width 715 height 197
click at [779, 458] on span "Classroom technology may be unavailable, including web conferencing, projection…" at bounding box center [823, 455] width 485 height 13
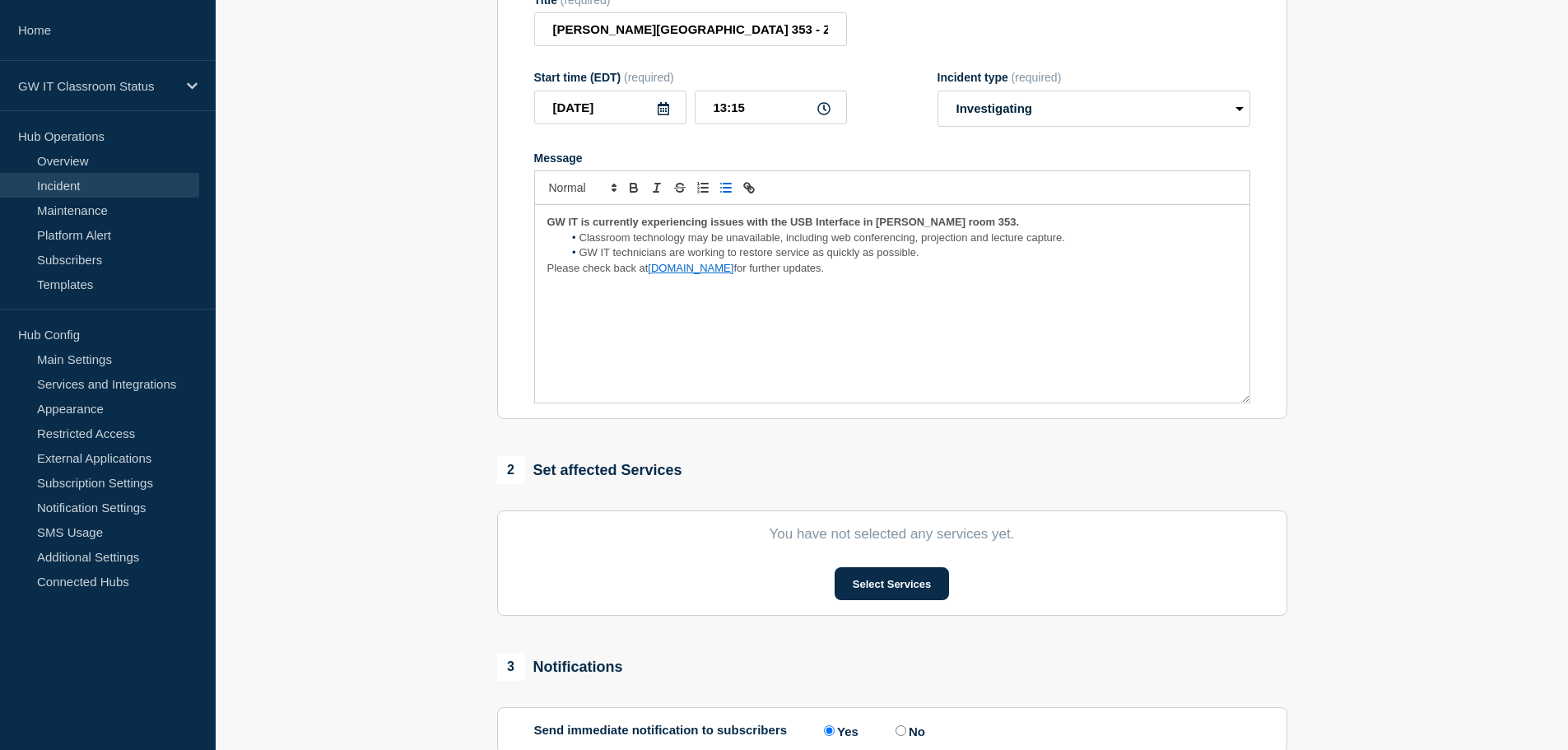
scroll to position [219, 0]
click at [888, 578] on button "Select Services" at bounding box center [892, 582] width 115 height 33
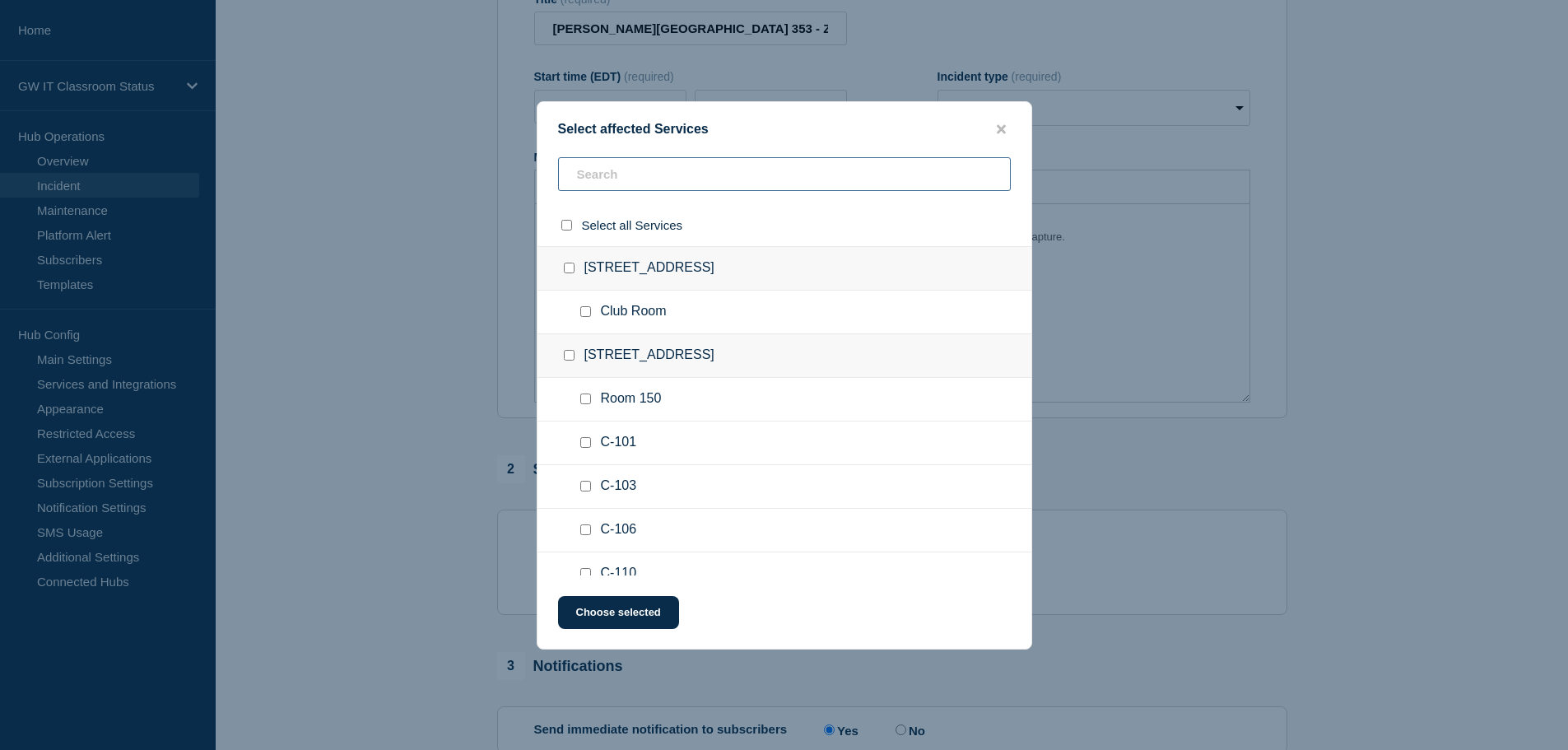
click at [704, 168] on input "text" at bounding box center [785, 173] width 453 height 34
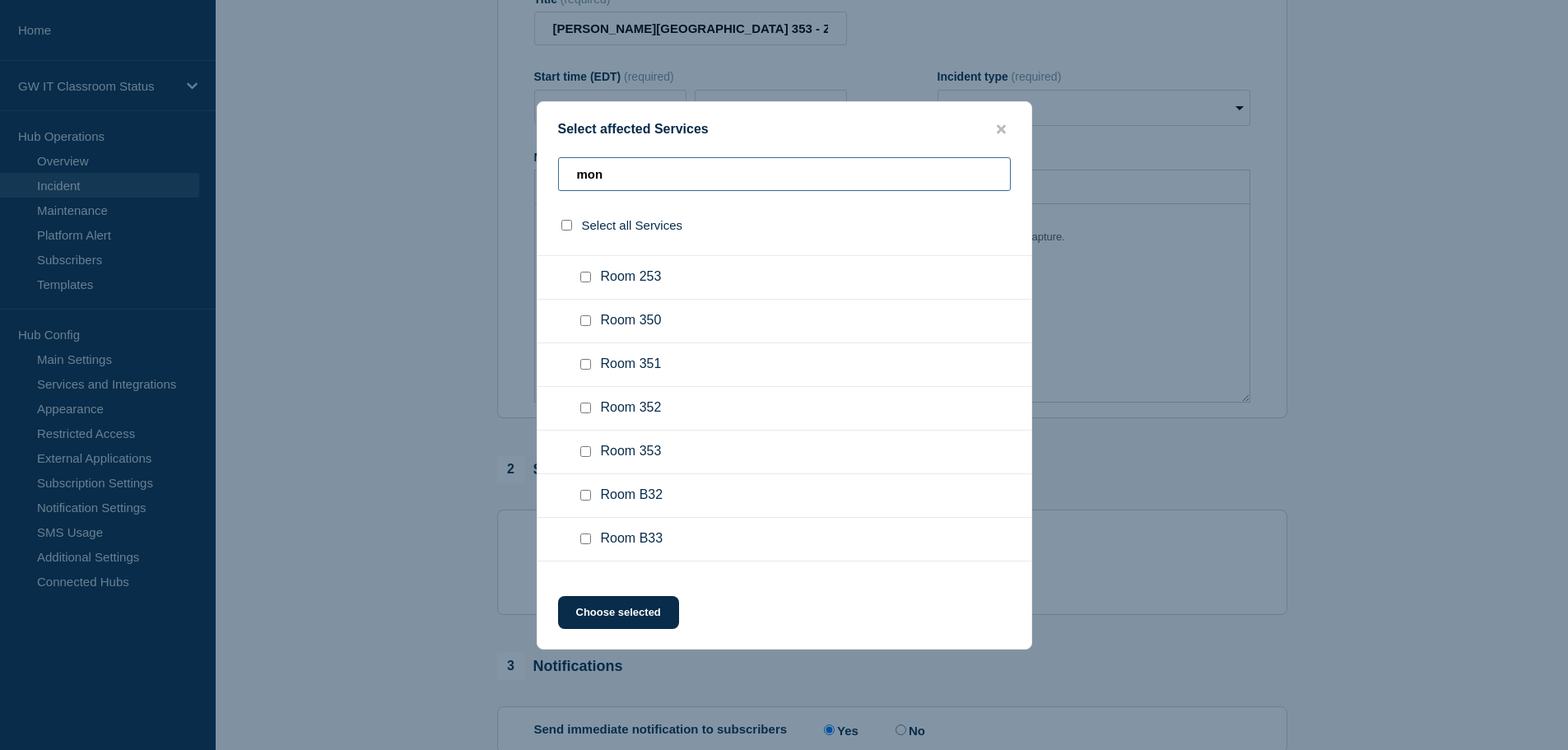
type input "mon"
click at [716, 464] on ul "Room 353" at bounding box center [784, 452] width 494 height 43
click at [579, 452] on div at bounding box center [588, 451] width 24 height 16
click at [584, 452] on input "Room 353 checkbox" at bounding box center [586, 450] width 11 height 11
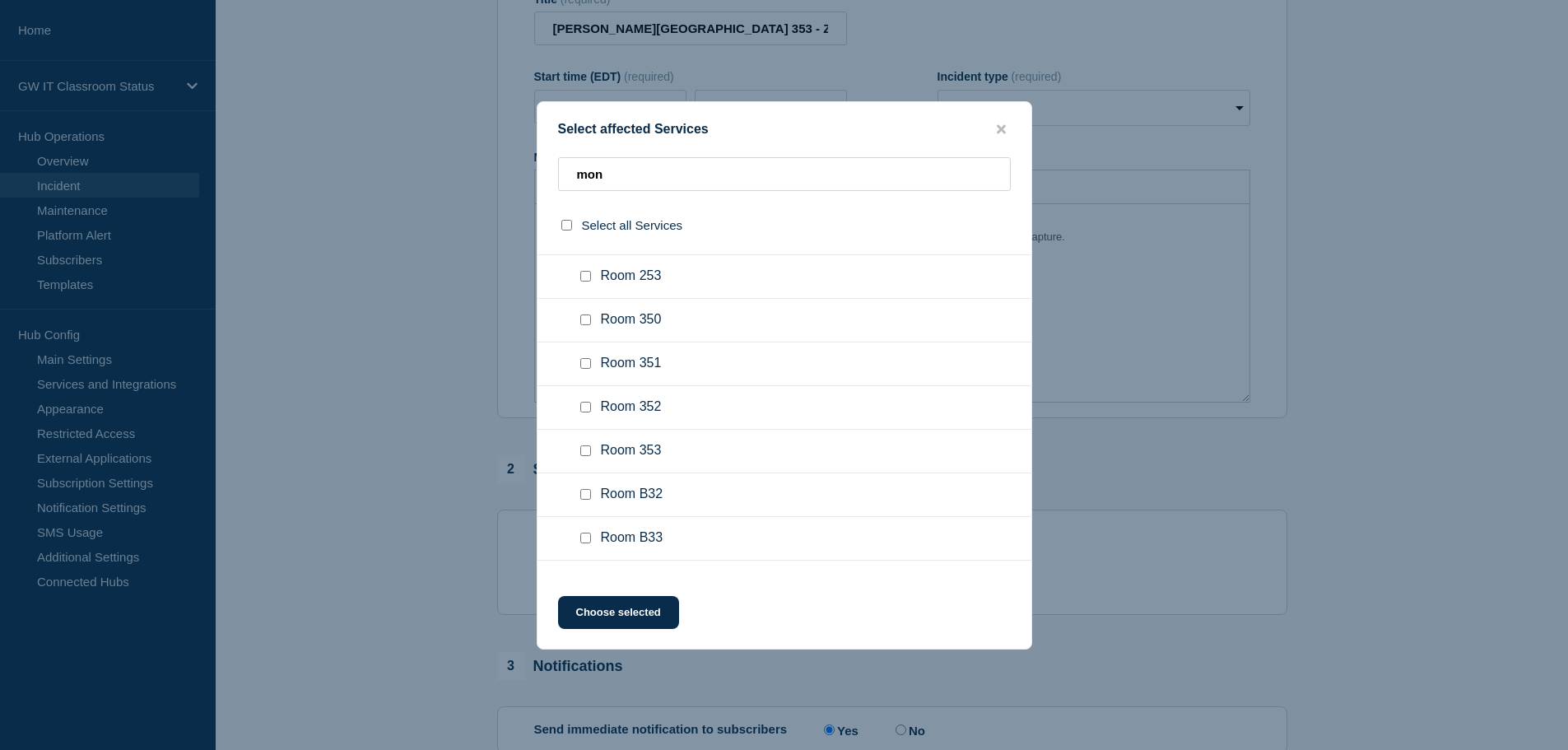
checkbox input "true"
click at [1566, 453] on div at bounding box center [784, 375] width 1568 height 750
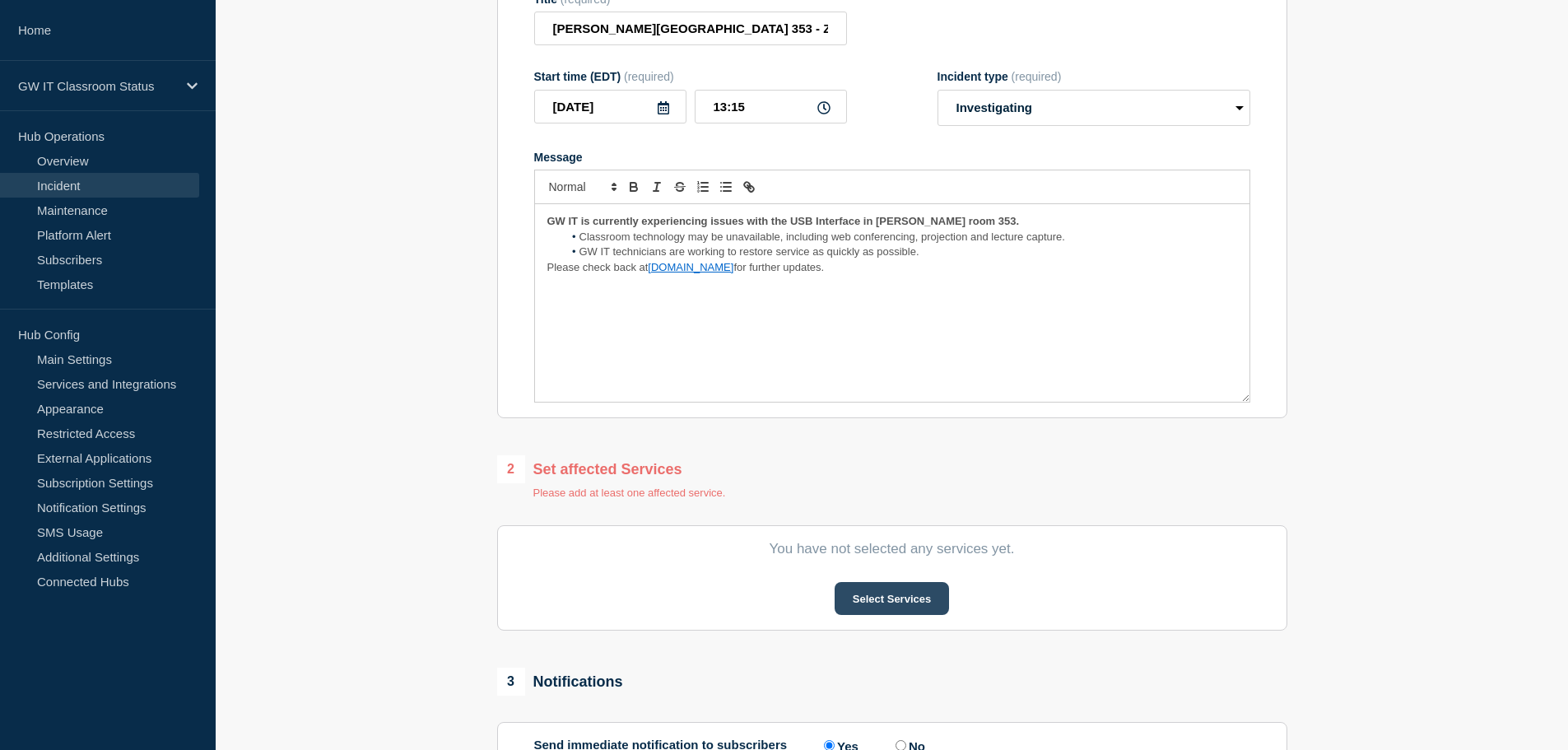
click at [859, 594] on button "Select Services" at bounding box center [892, 598] width 115 height 33
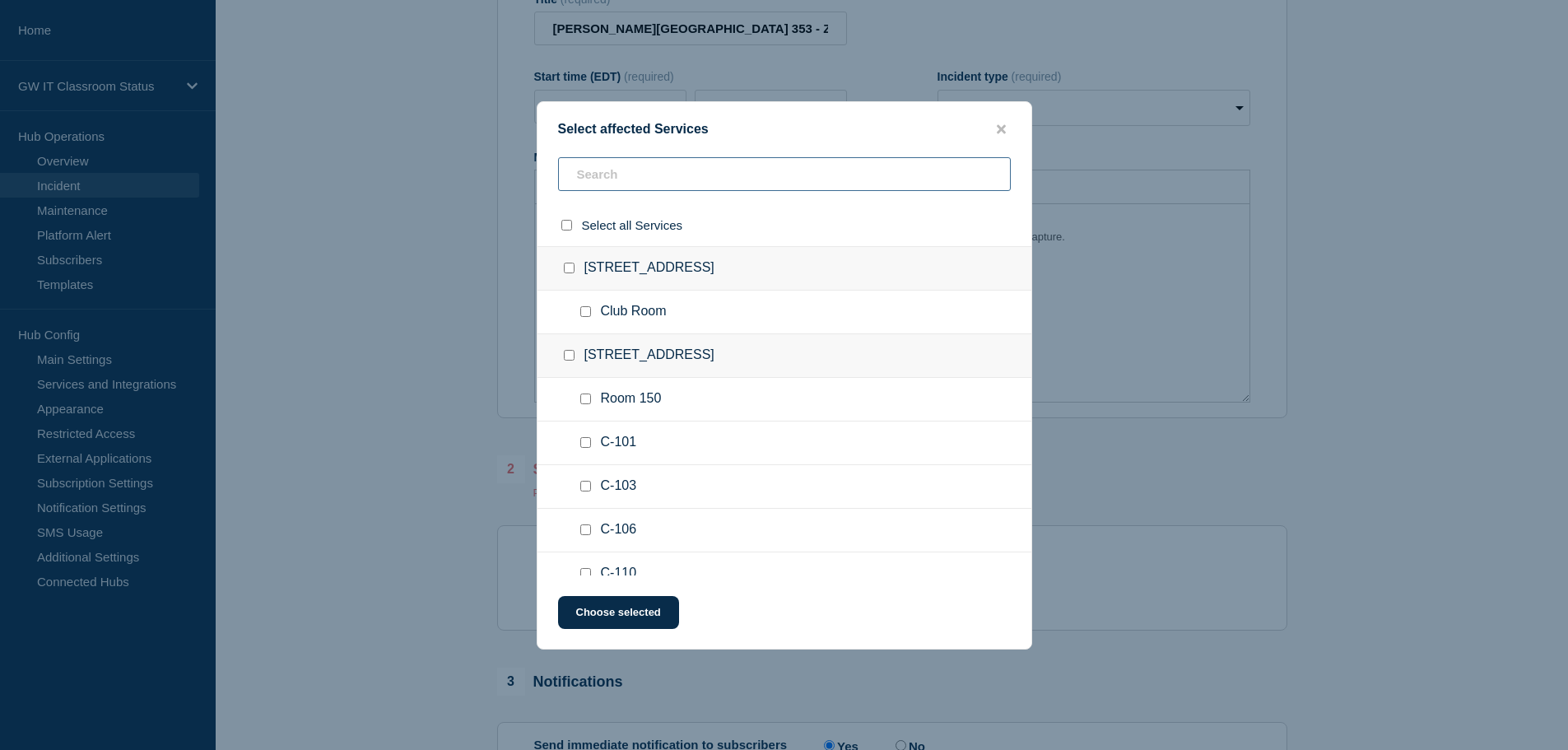
click at [638, 173] on input "text" at bounding box center [785, 173] width 453 height 34
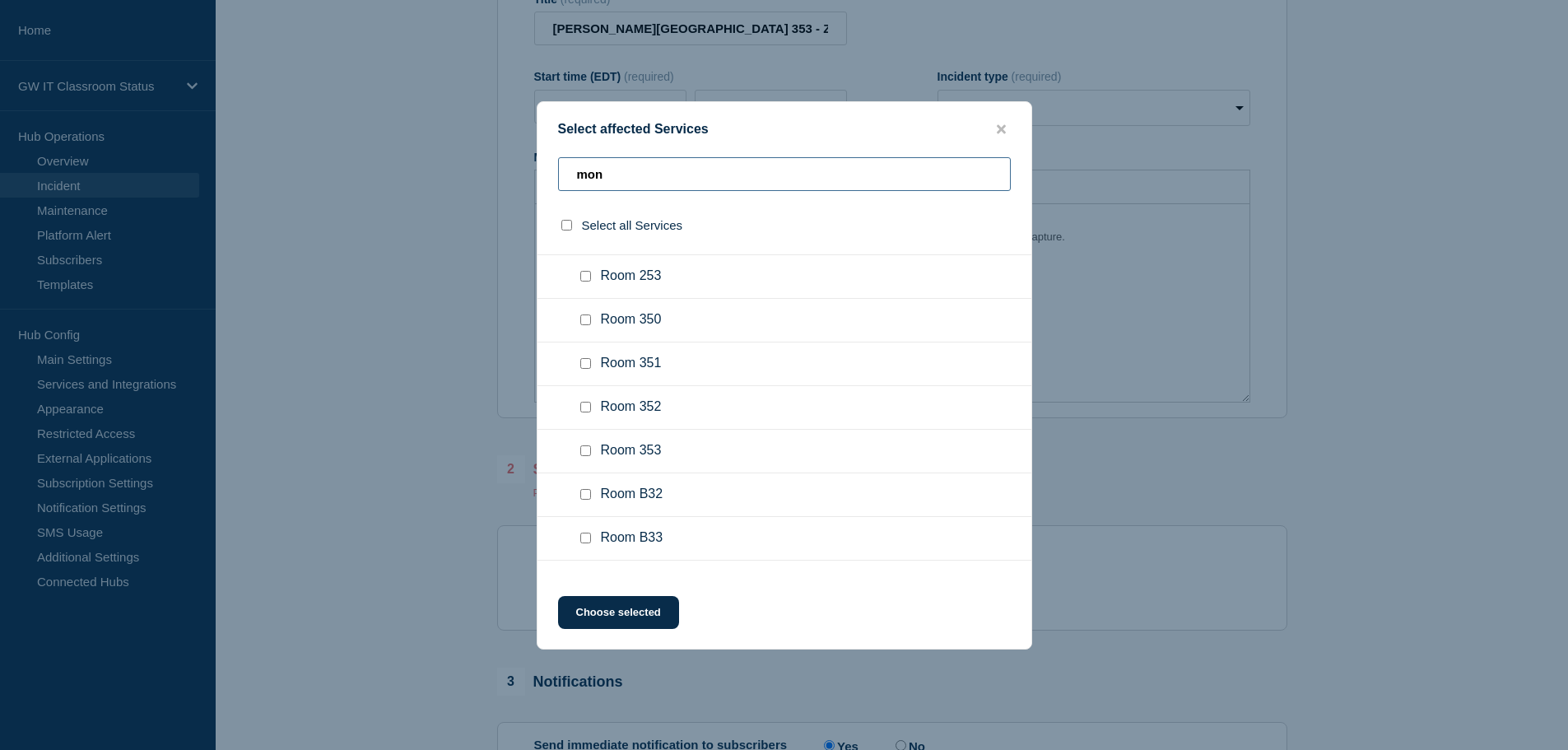
type input "mon"
click at [583, 454] on input "Room 353 checkbox" at bounding box center [586, 450] width 11 height 11
checkbox input "true"
click at [624, 628] on button "Choose selected" at bounding box center [619, 612] width 121 height 33
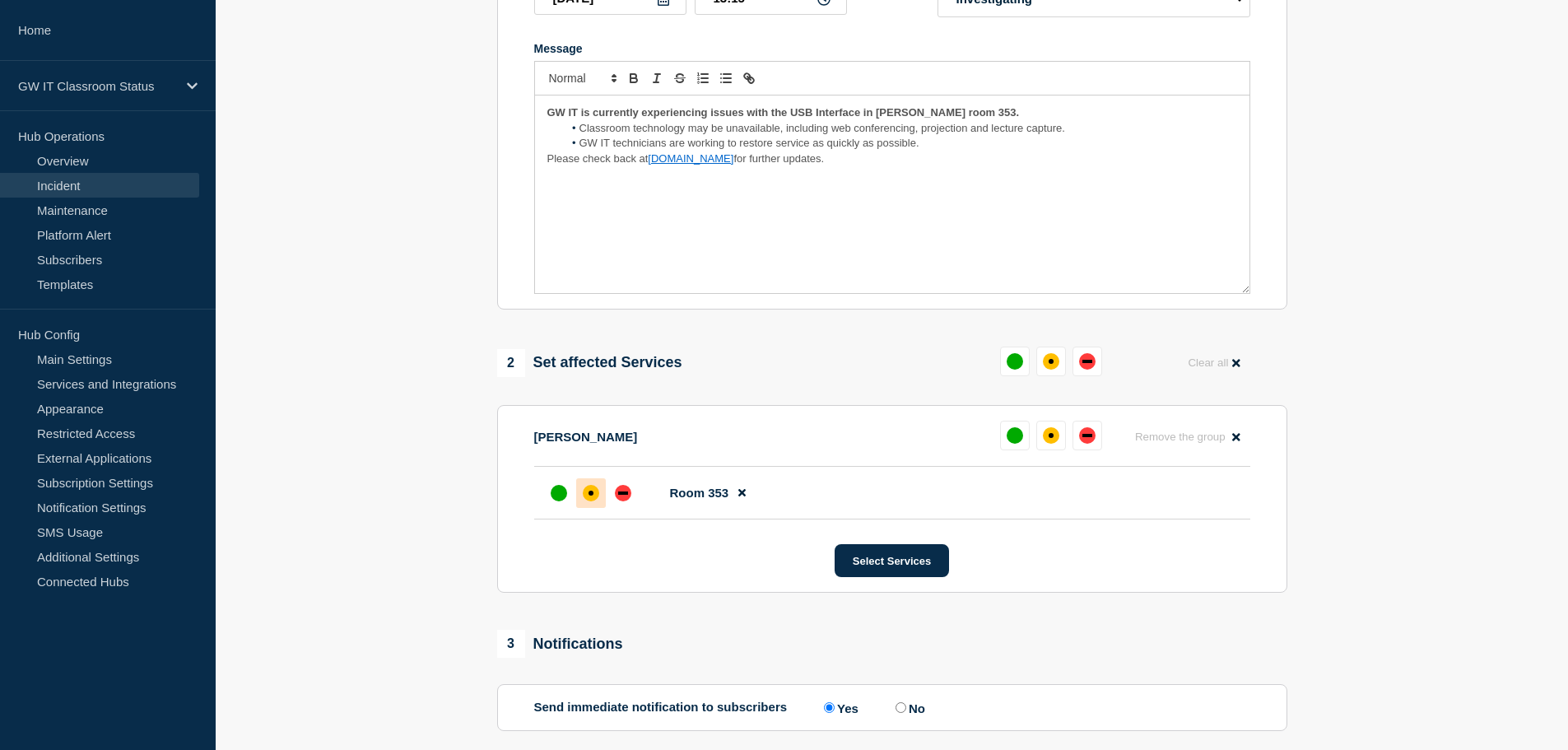
scroll to position [328, 0]
click at [592, 501] on div "affected" at bounding box center [590, 492] width 16 height 16
click at [876, 570] on button "Select Services" at bounding box center [892, 559] width 115 height 33
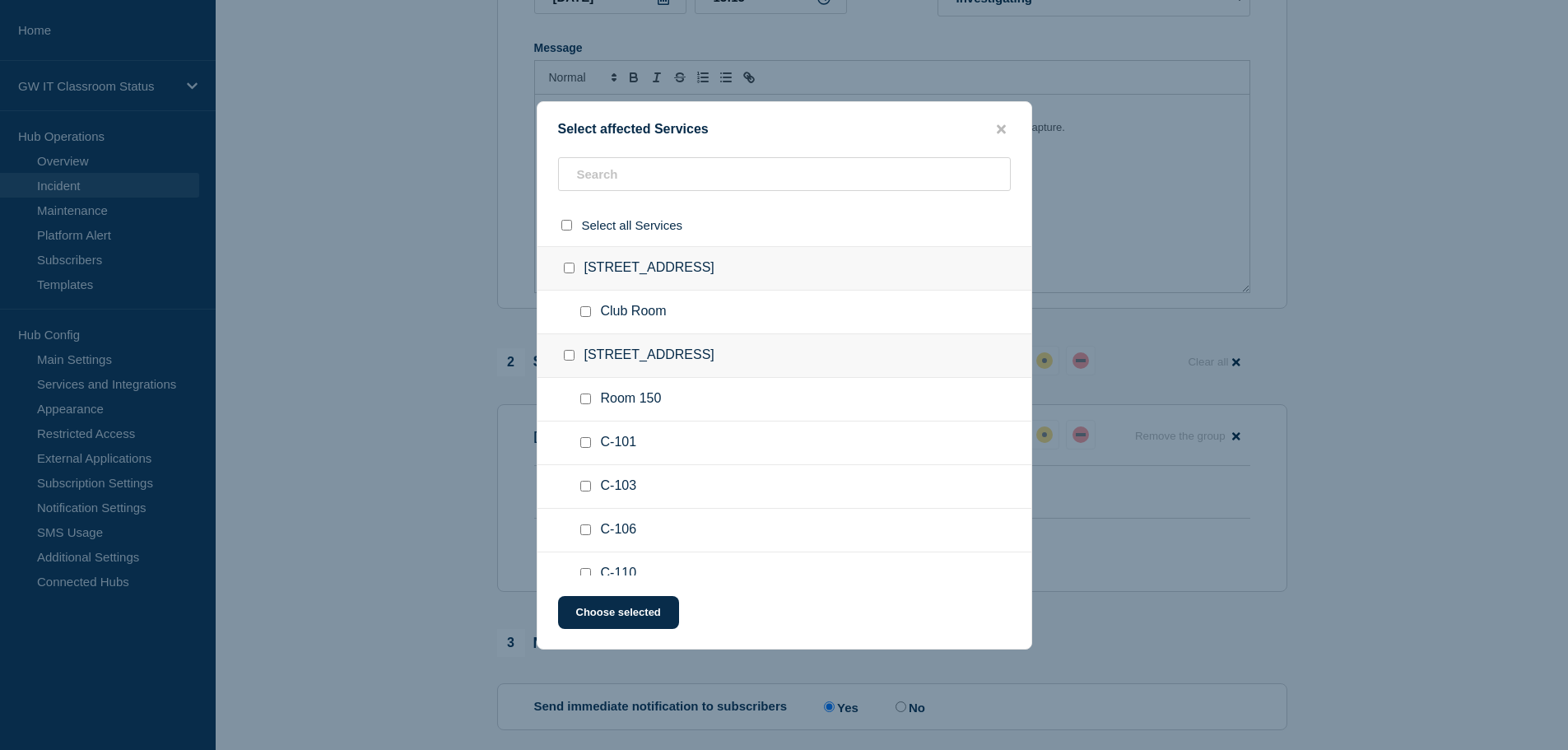
click at [1009, 135] on button "close button" at bounding box center [1002, 130] width 19 height 15
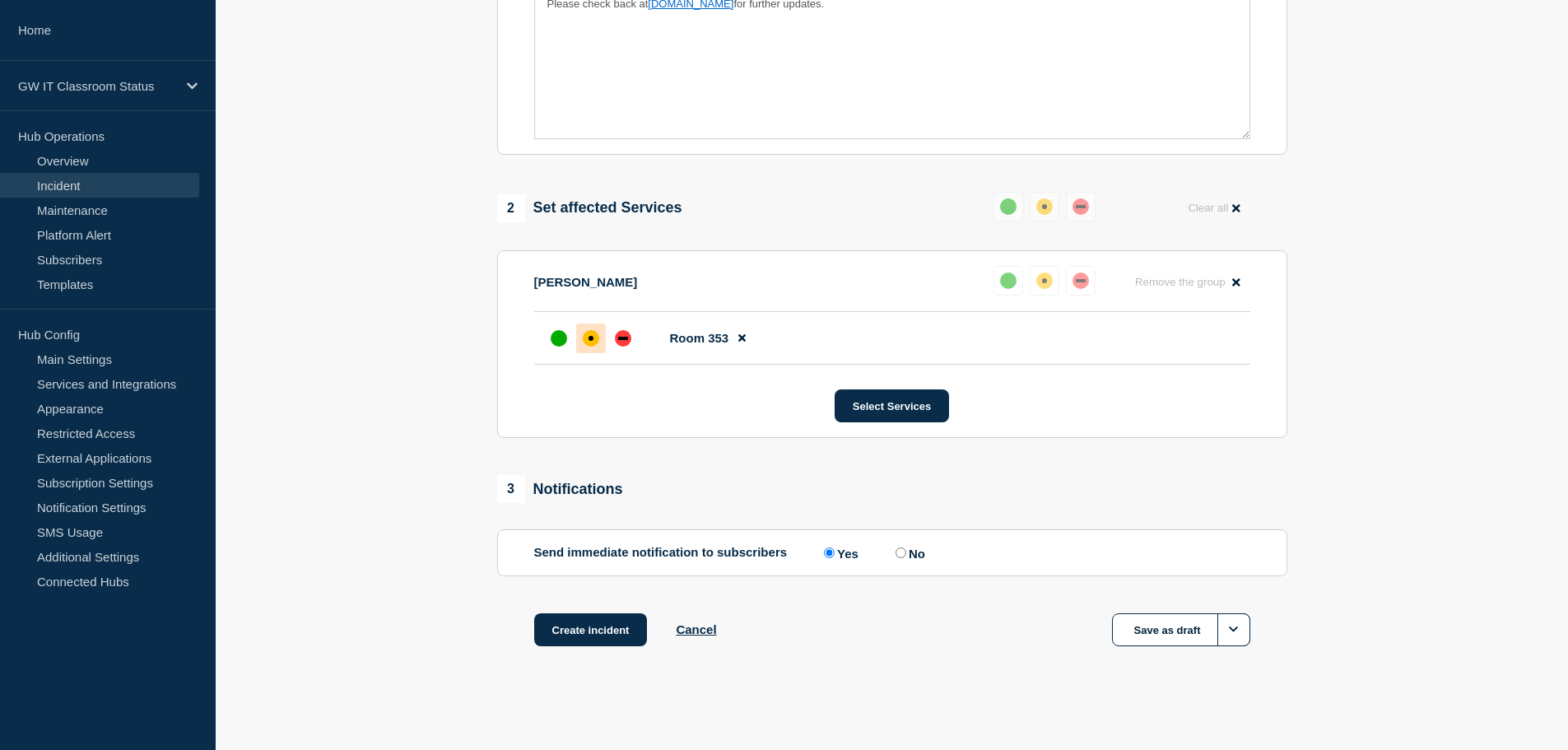
scroll to position [490, 0]
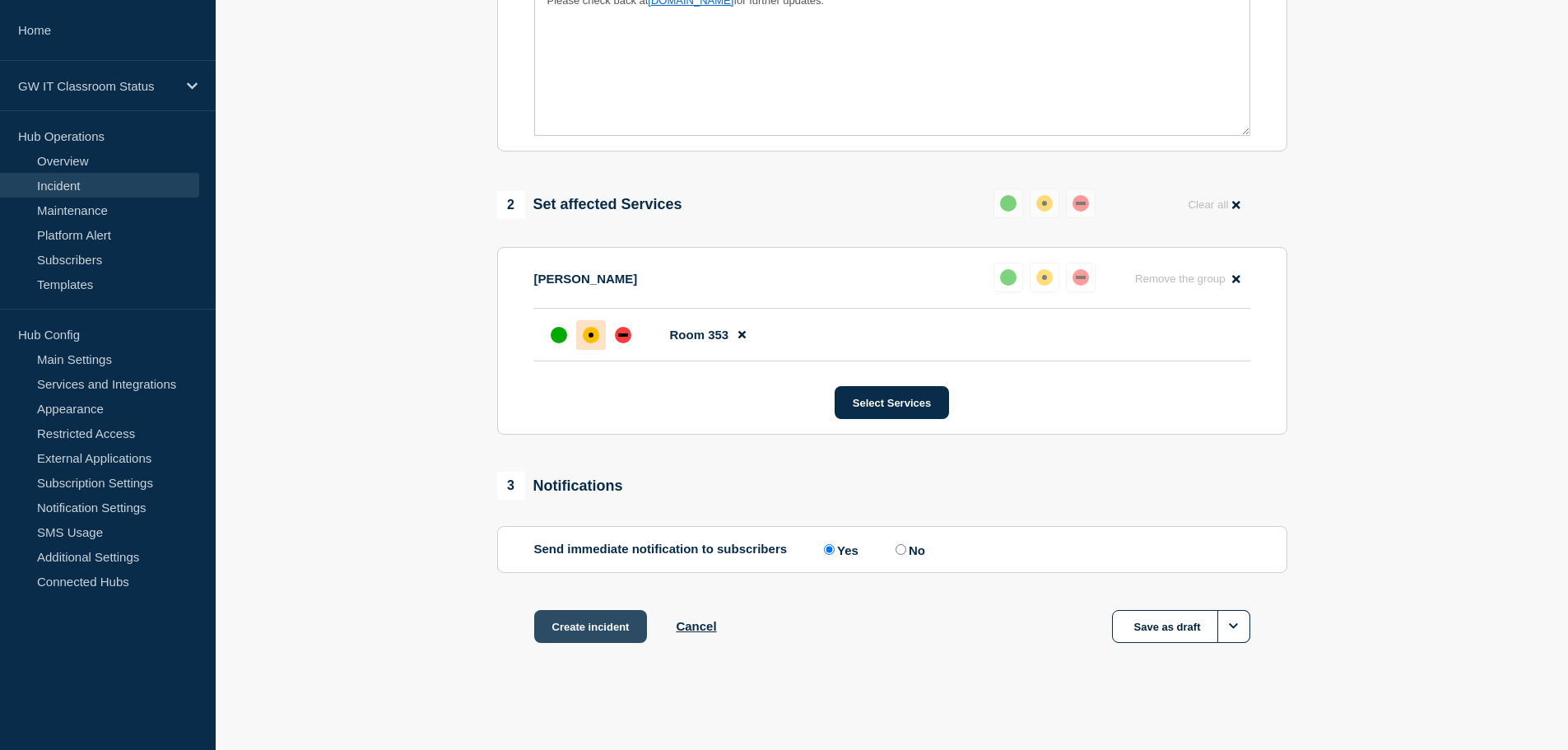
click at [580, 632] on button "Create incident" at bounding box center [591, 626] width 114 height 33
